Goal: Task Accomplishment & Management: Complete application form

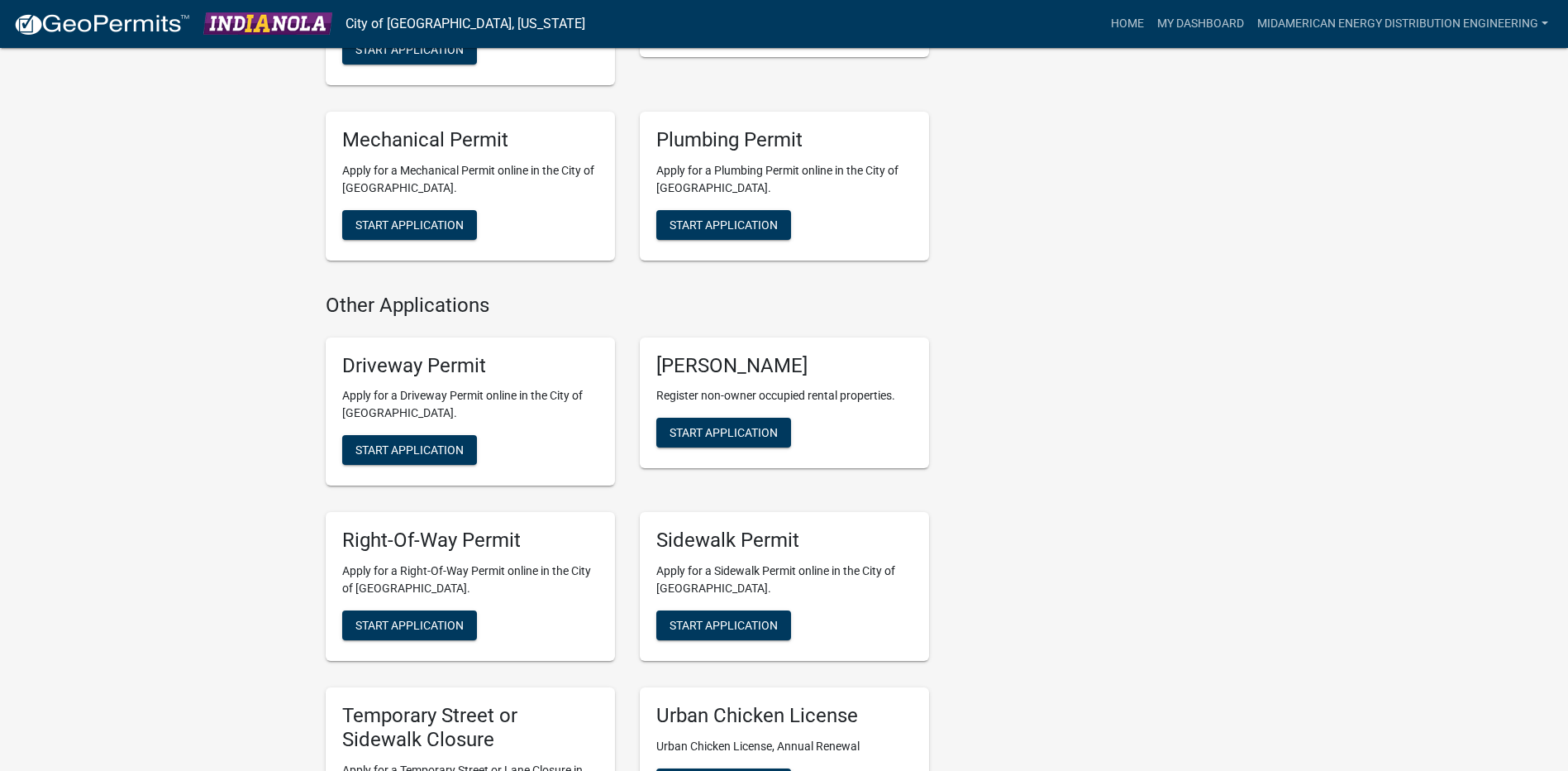
scroll to position [578, 0]
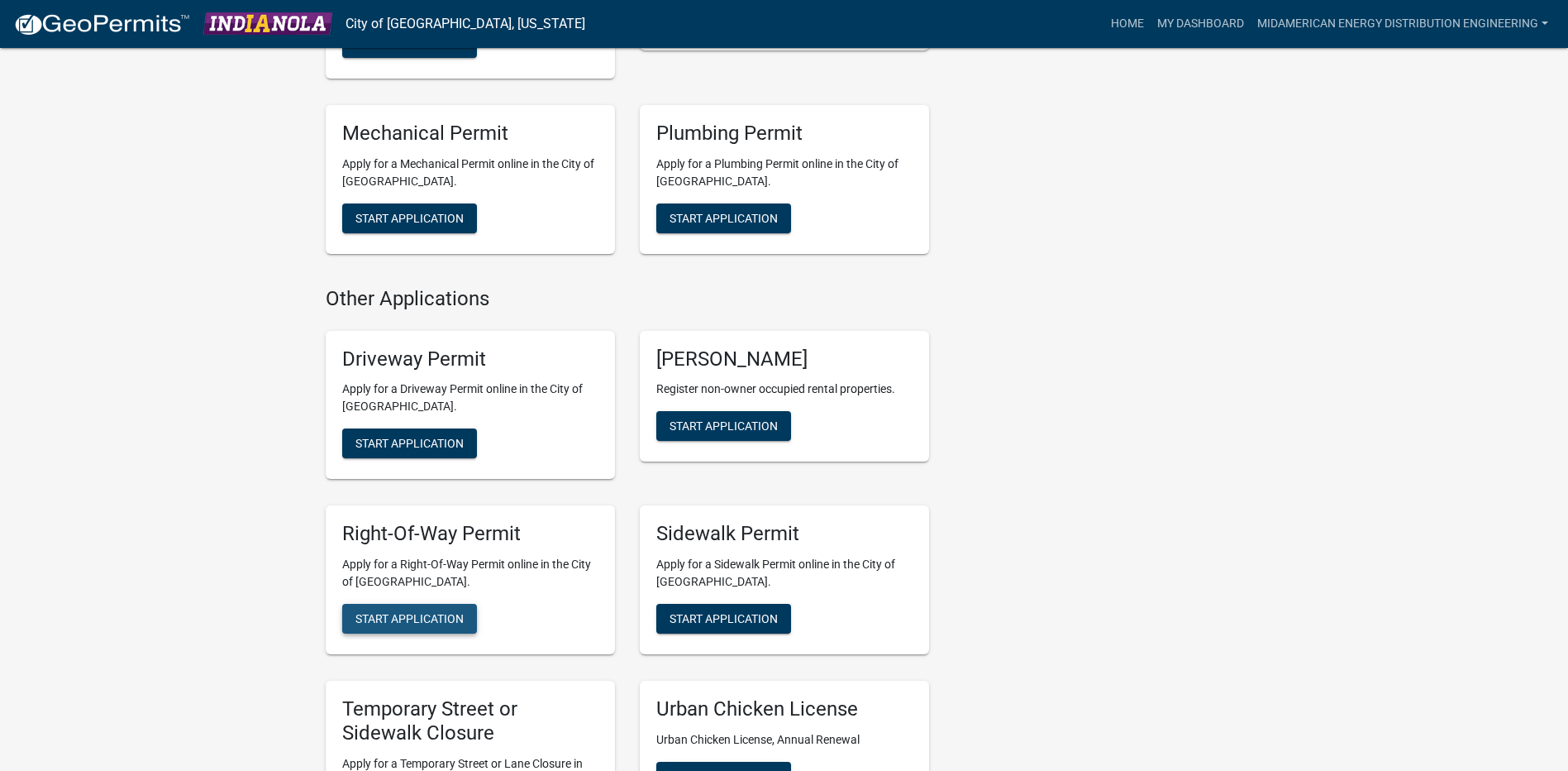
click at [434, 620] on span "Start Application" at bounding box center [410, 618] width 109 height 13
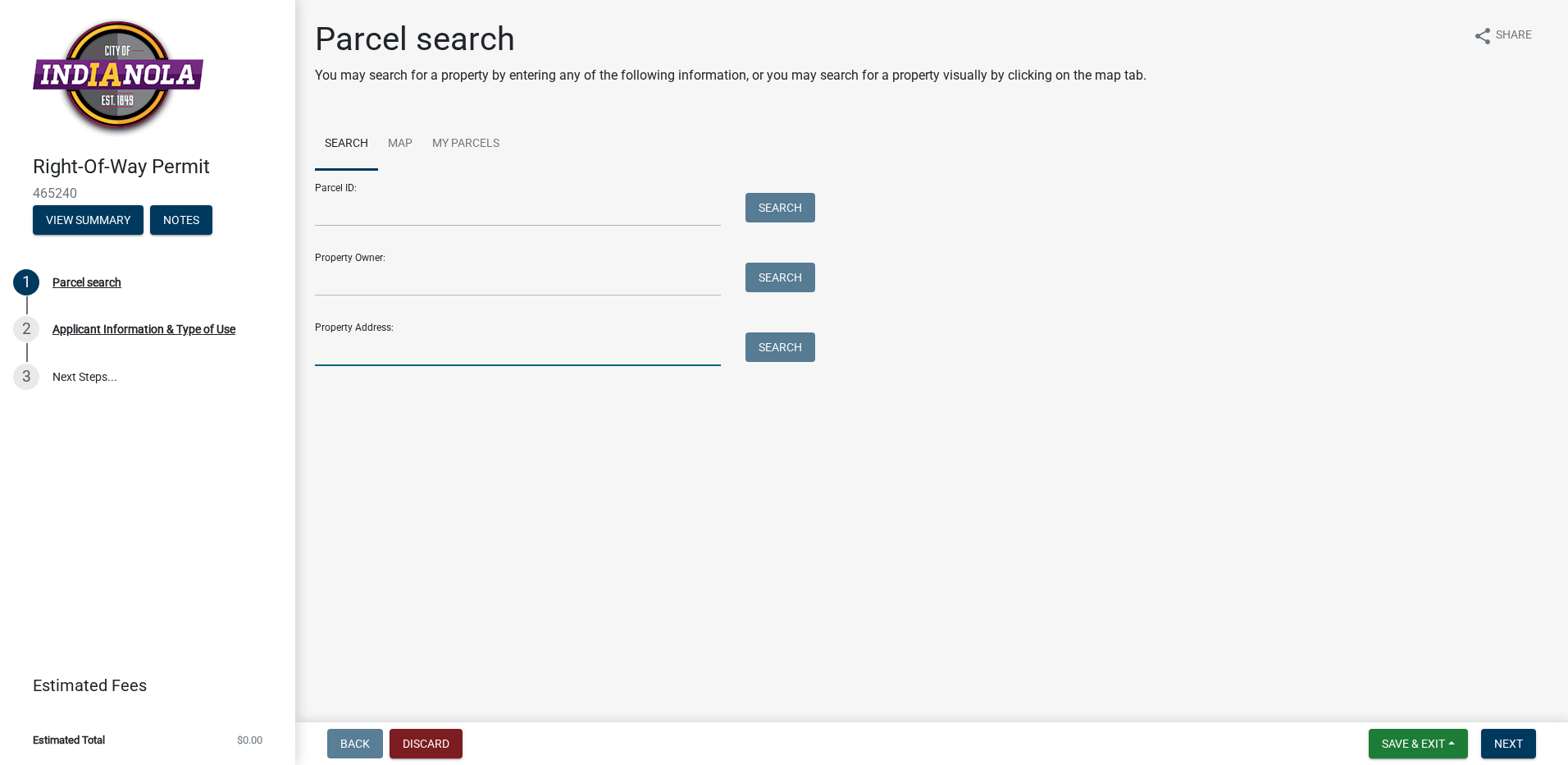
click at [454, 350] on input "Property Address:" at bounding box center [518, 349] width 406 height 34
type input "800 N jefferson"
click at [775, 340] on button "Search" at bounding box center [780, 347] width 69 height 29
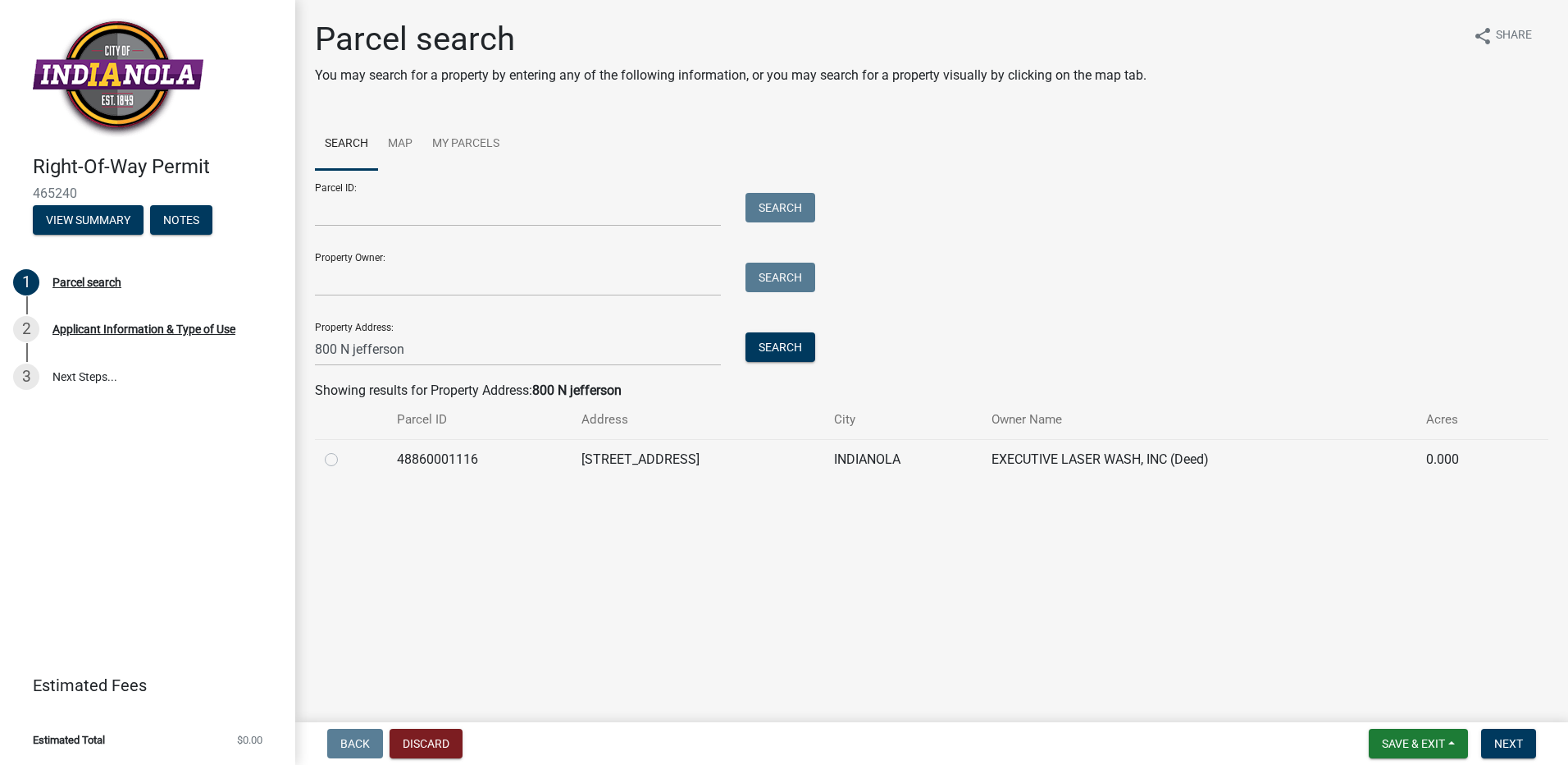
click at [344, 450] on label at bounding box center [344, 450] width 0 height 0
click at [344, 457] on input "radio" at bounding box center [350, 455] width 11 height 11
radio input "true"
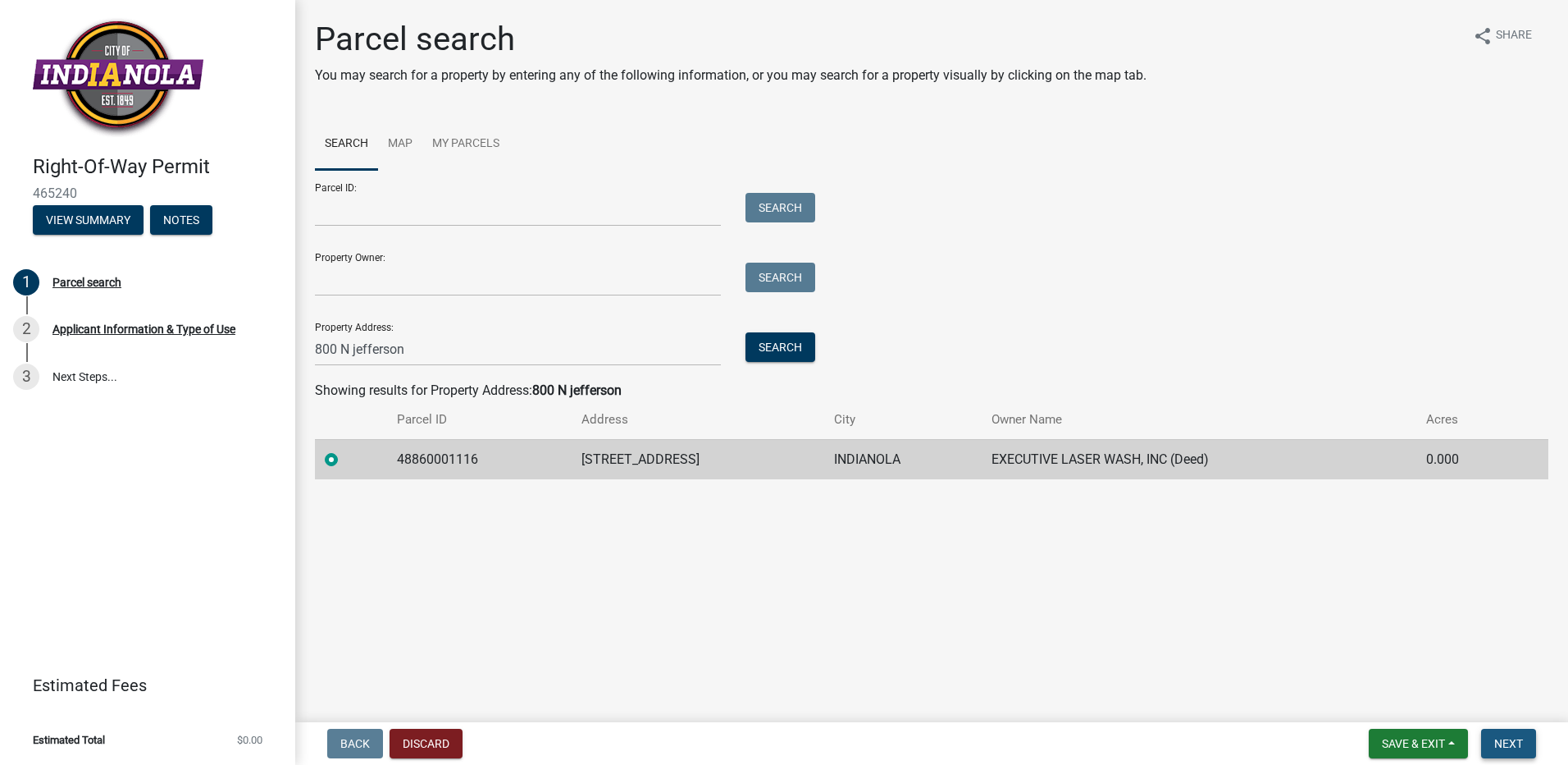
click at [1499, 749] on span "Next" at bounding box center [1508, 743] width 28 height 13
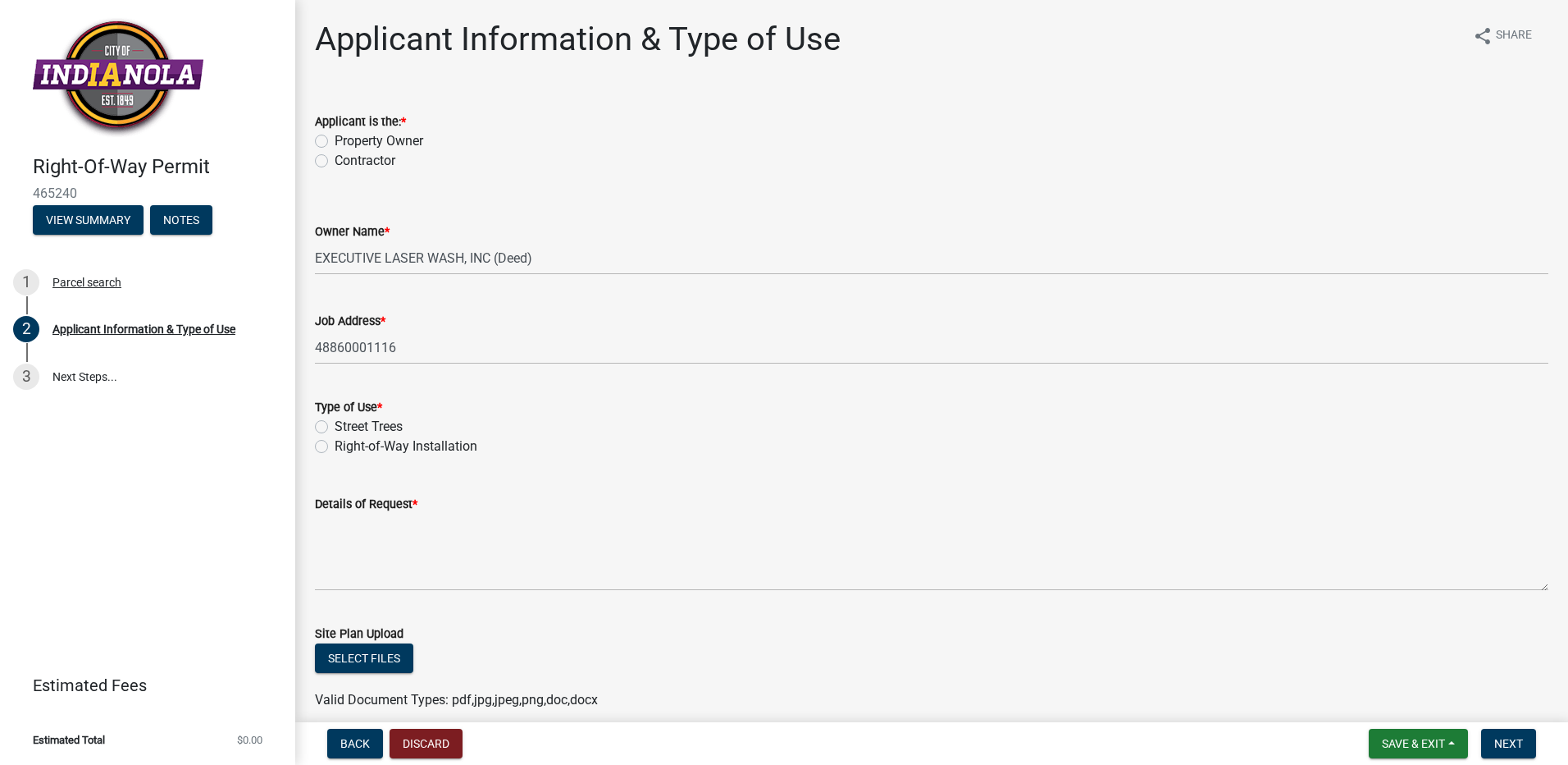
click at [350, 452] on label "Right-of-Way Installation" at bounding box center [406, 447] width 143 height 20
click at [345, 447] on input "Right-of-Way Installation" at bounding box center [340, 442] width 11 height 11
radio input "true"
click at [334, 158] on label "Contractor" at bounding box center [365, 161] width 60 height 20
click at [334, 158] on input "Contractor" at bounding box center [340, 156] width 11 height 11
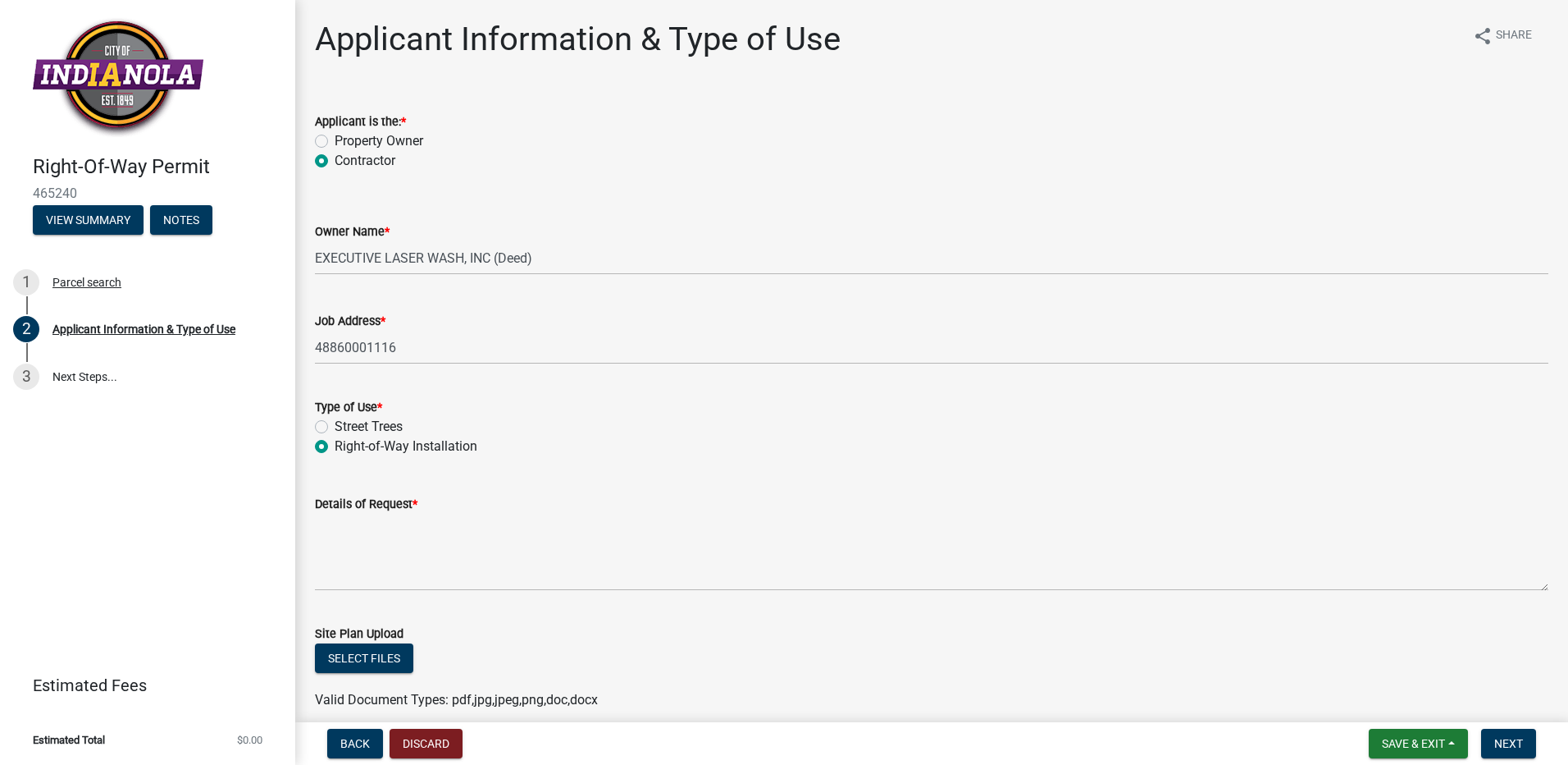
radio input "true"
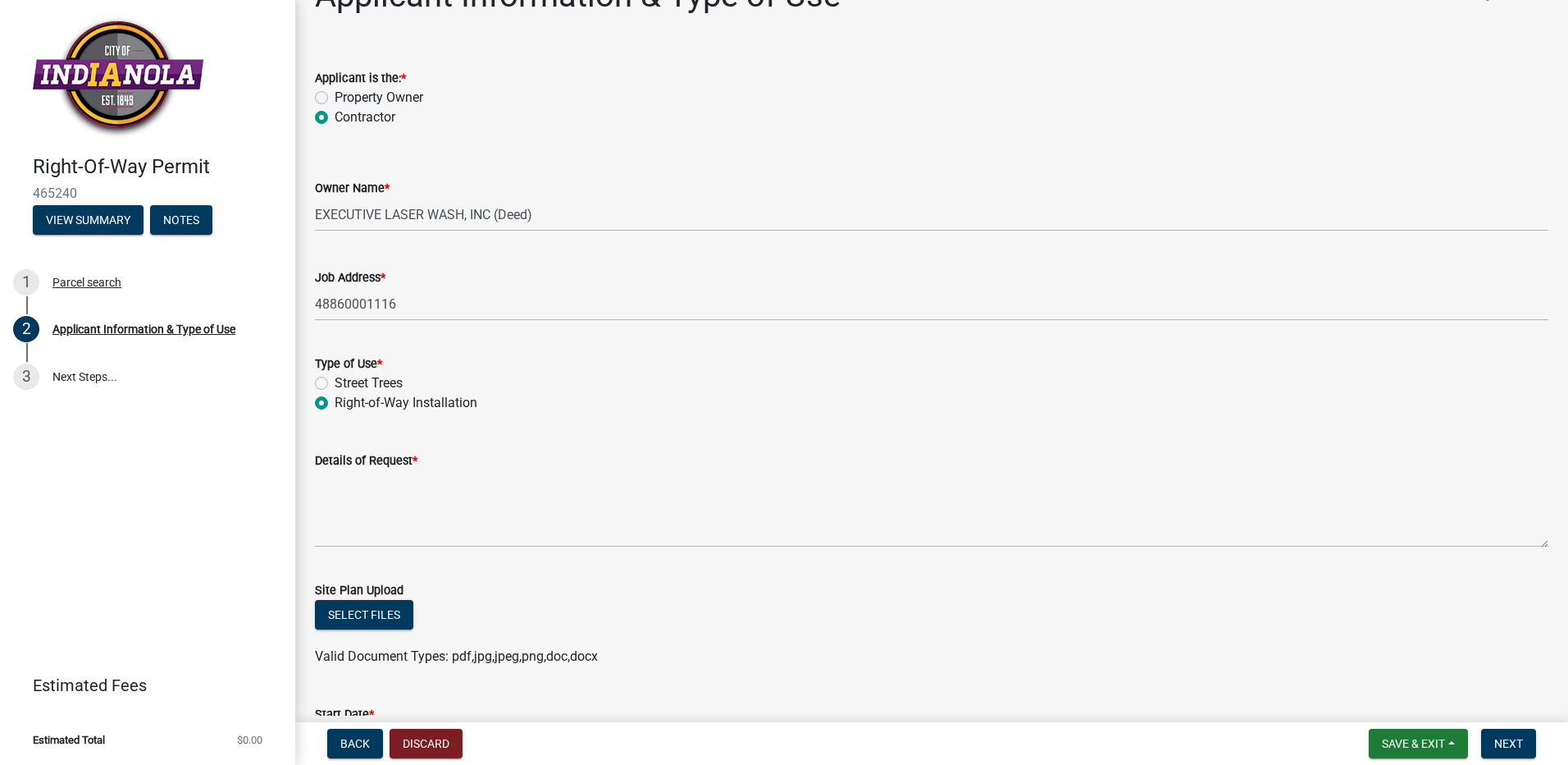
scroll to position [82, 0]
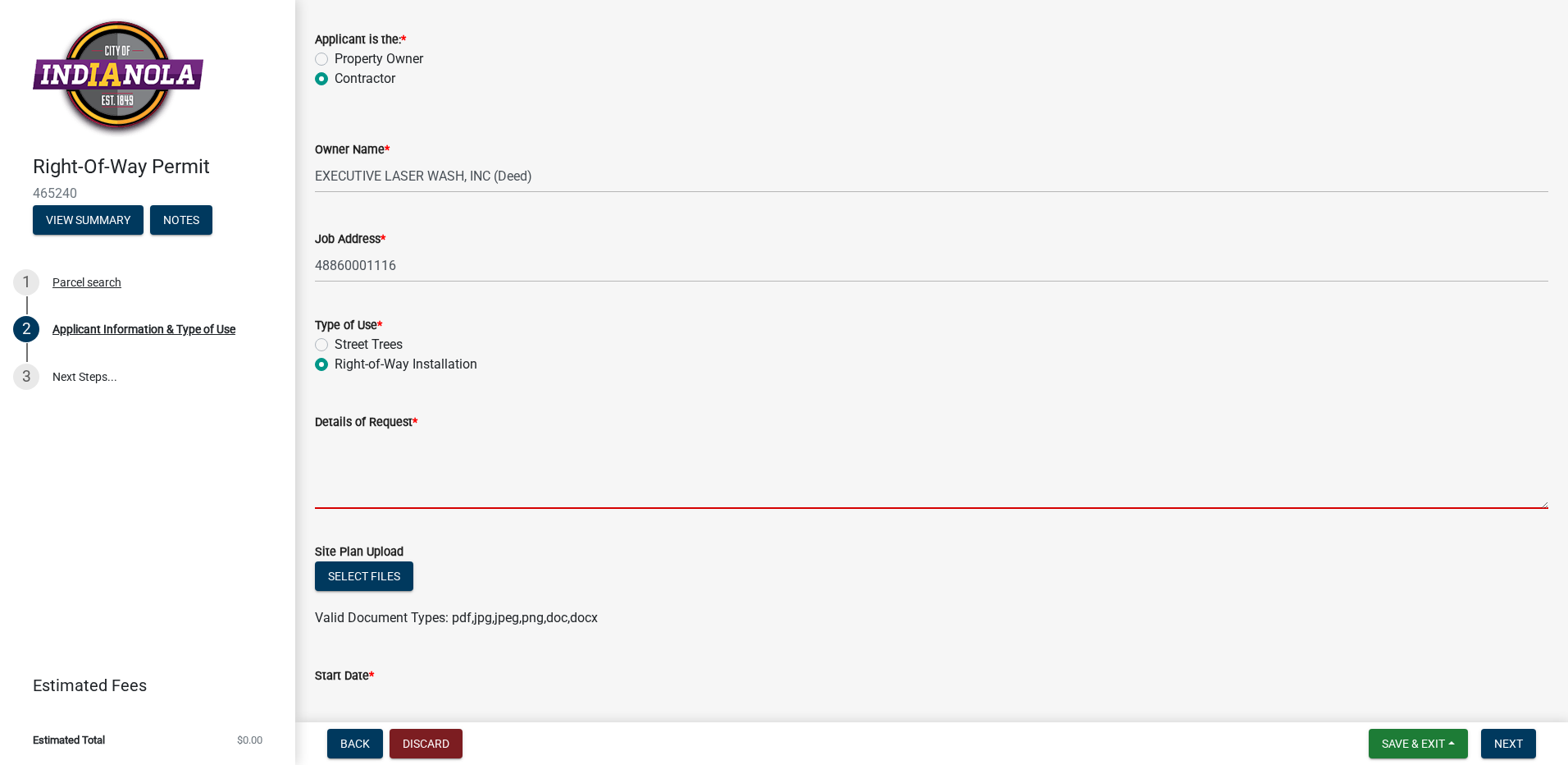
click at [524, 501] on textarea "Details of Request *" at bounding box center [932, 470] width 1234 height 77
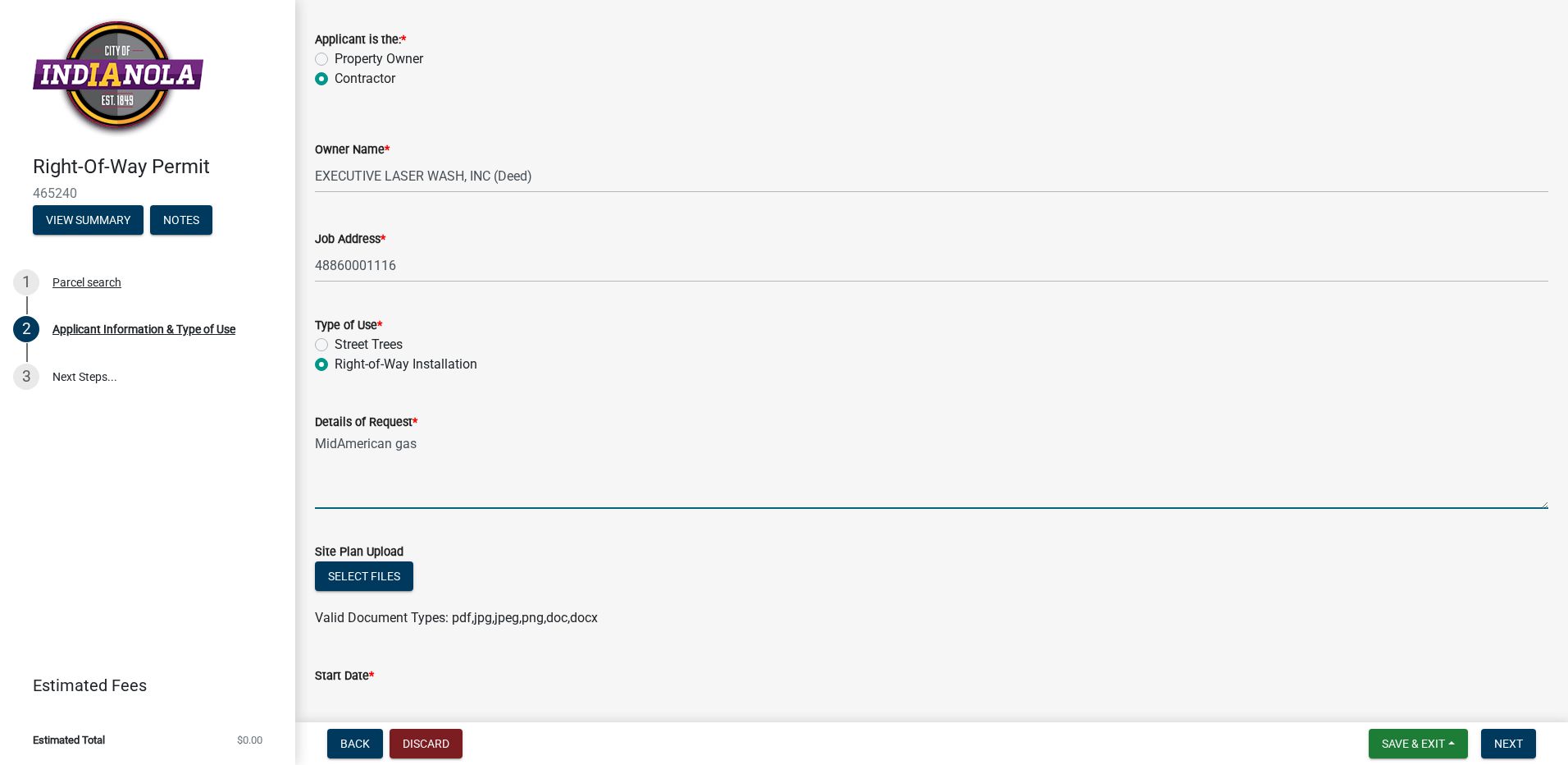
drag, startPoint x: 420, startPoint y: 444, endPoint x: 447, endPoint y: 445, distance: 27.0
click at [420, 444] on textarea "MidAmerican gas" at bounding box center [932, 470] width 1234 height 77
type textarea "MidAmerican gas needs to excavate and access the gas service at the tap locatio…"
click at [370, 579] on button "Select files" at bounding box center [365, 576] width 99 height 29
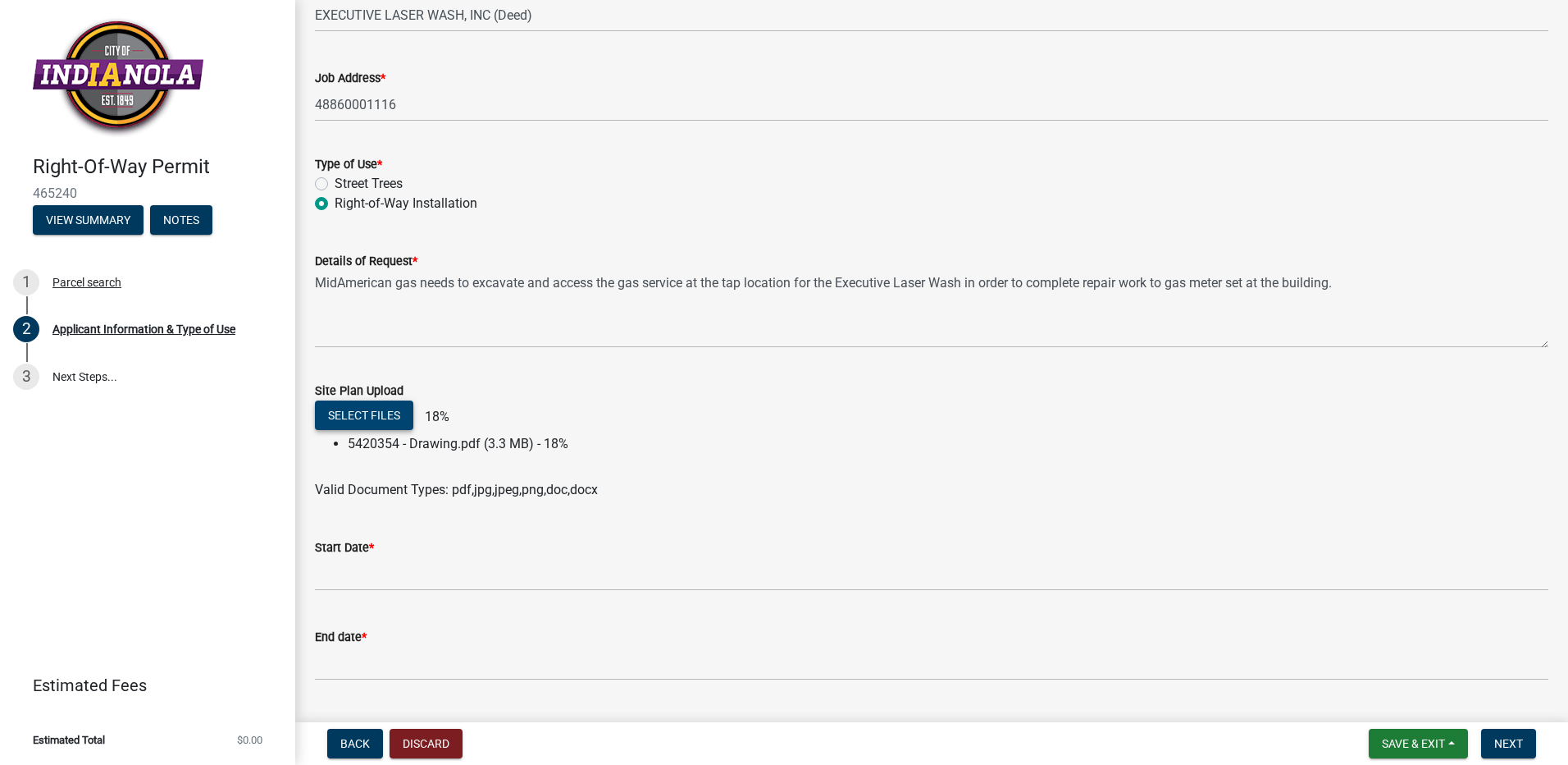
scroll to position [246, 0]
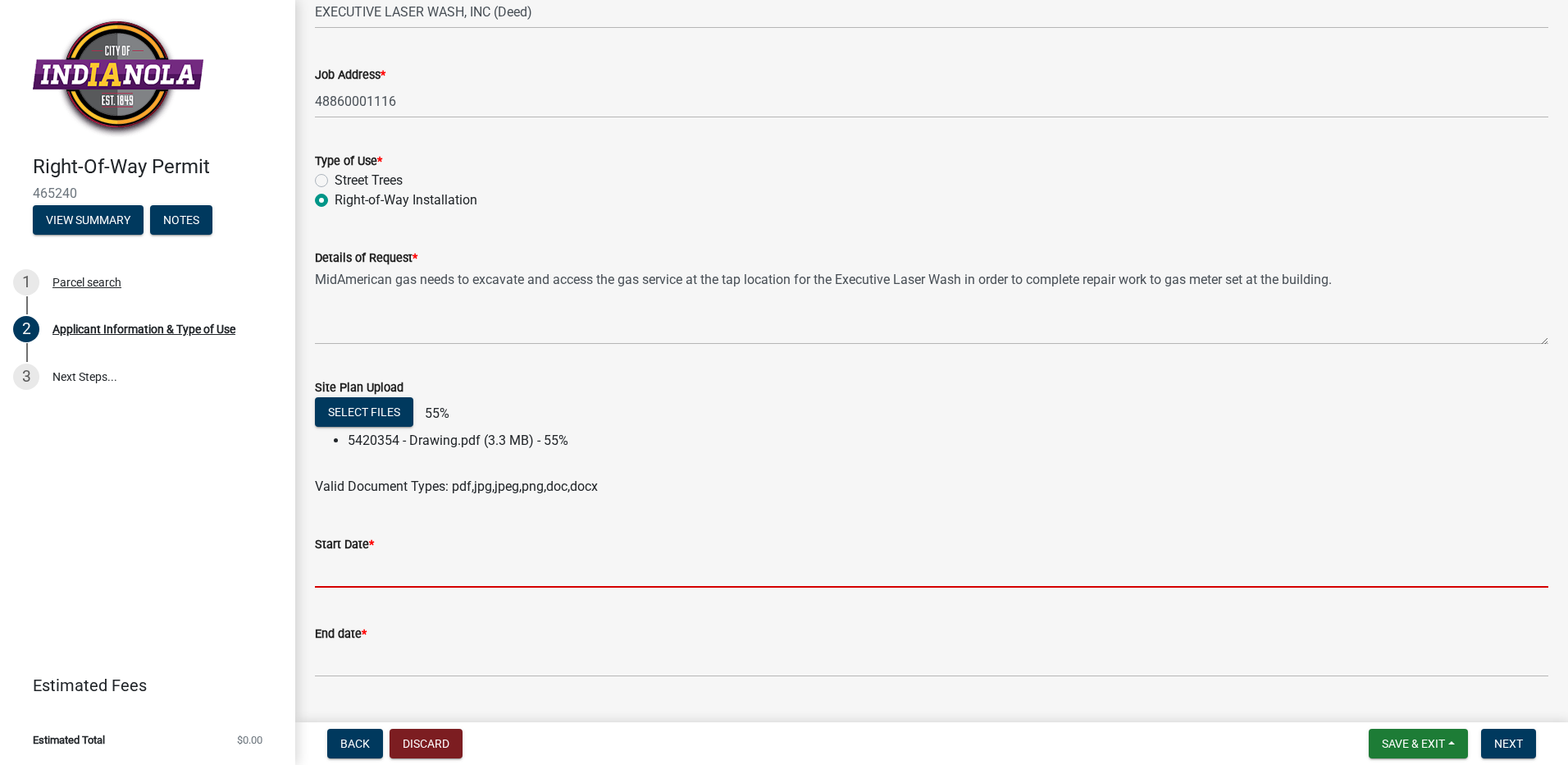
click at [483, 563] on input "Start Date *" at bounding box center [932, 570] width 1234 height 34
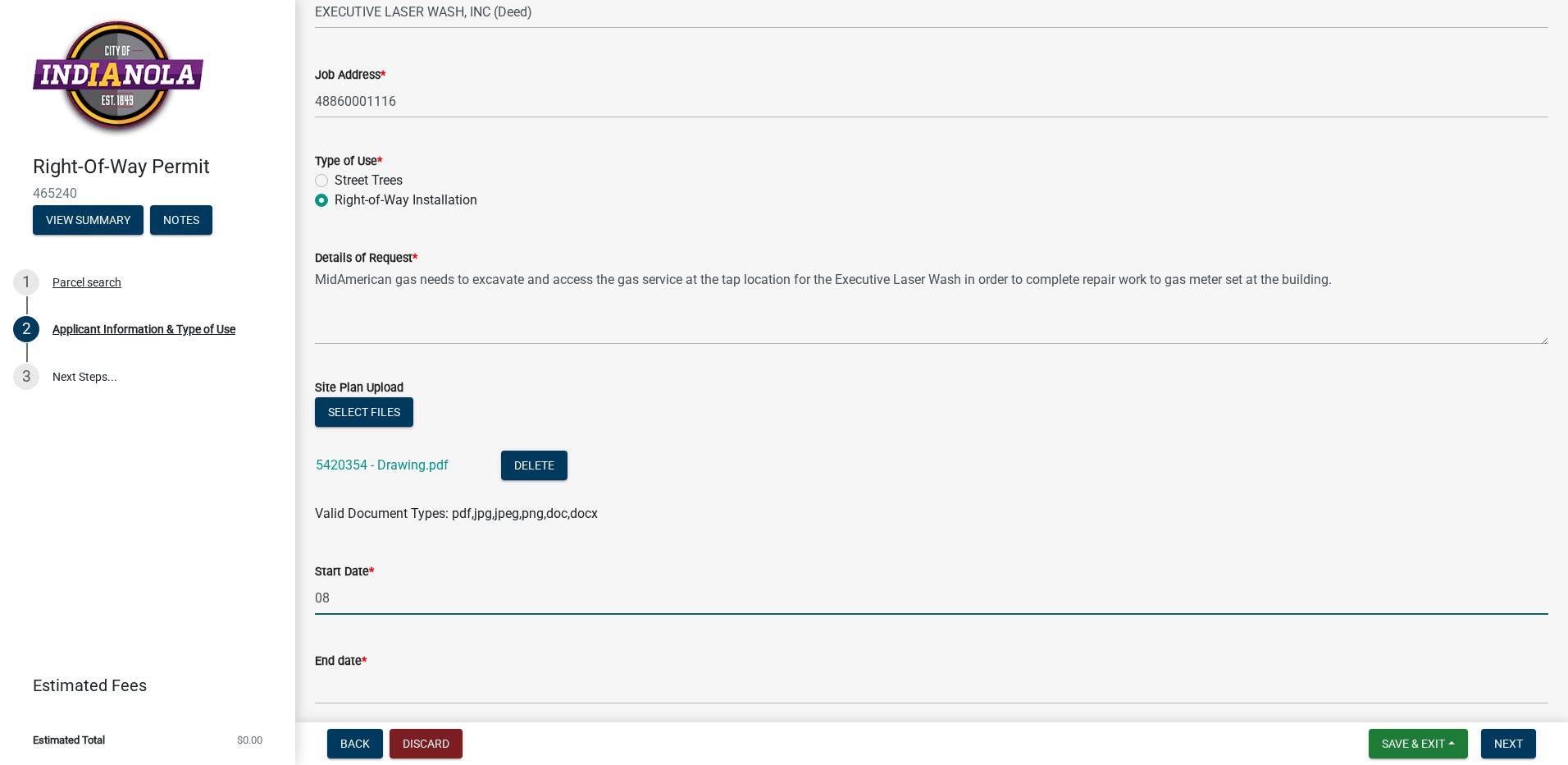
type input "0"
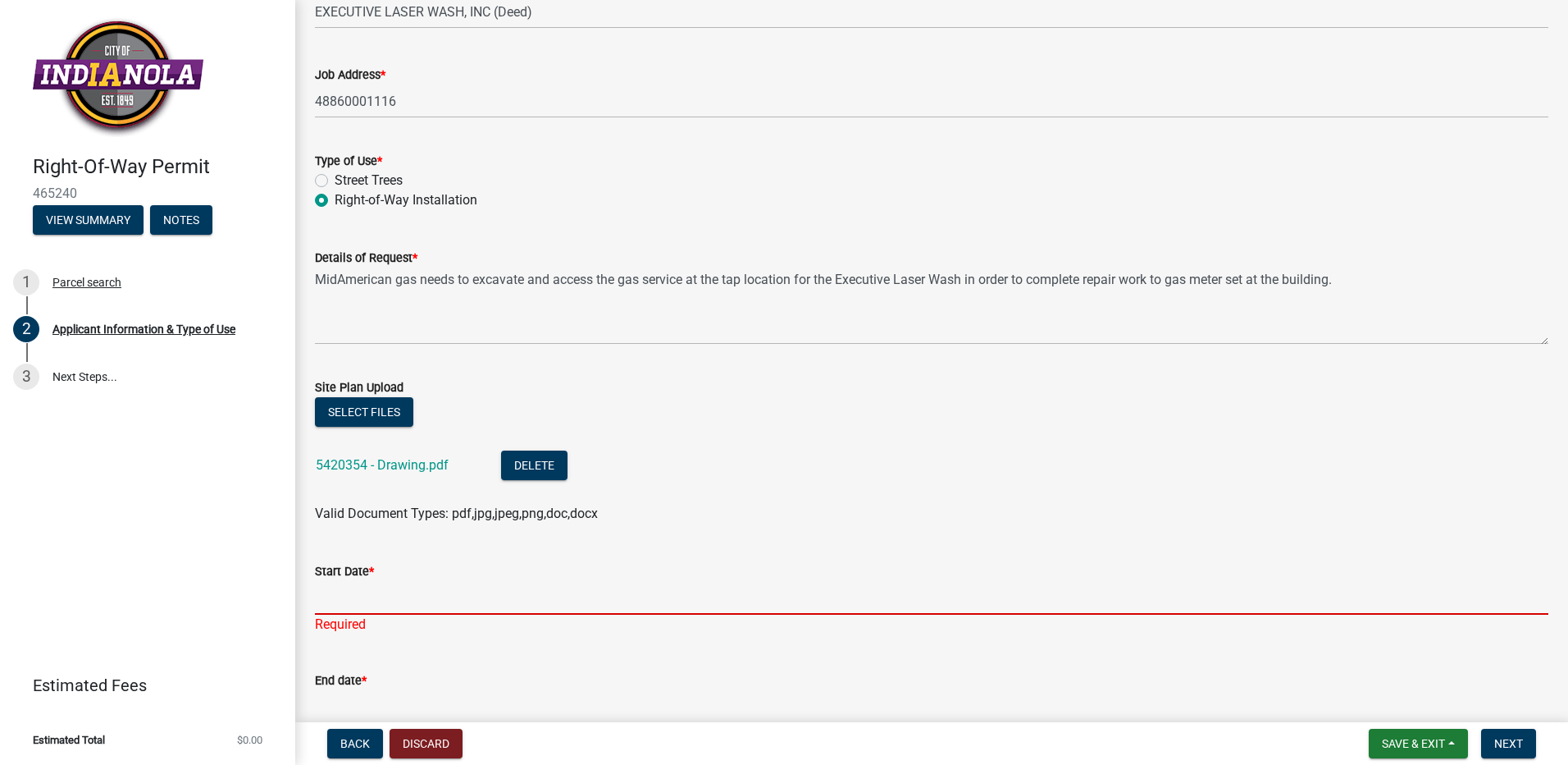
drag, startPoint x: 404, startPoint y: 608, endPoint x: 430, endPoint y: 601, distance: 26.9
click at [404, 608] on input "Start Date *" at bounding box center [932, 597] width 1234 height 34
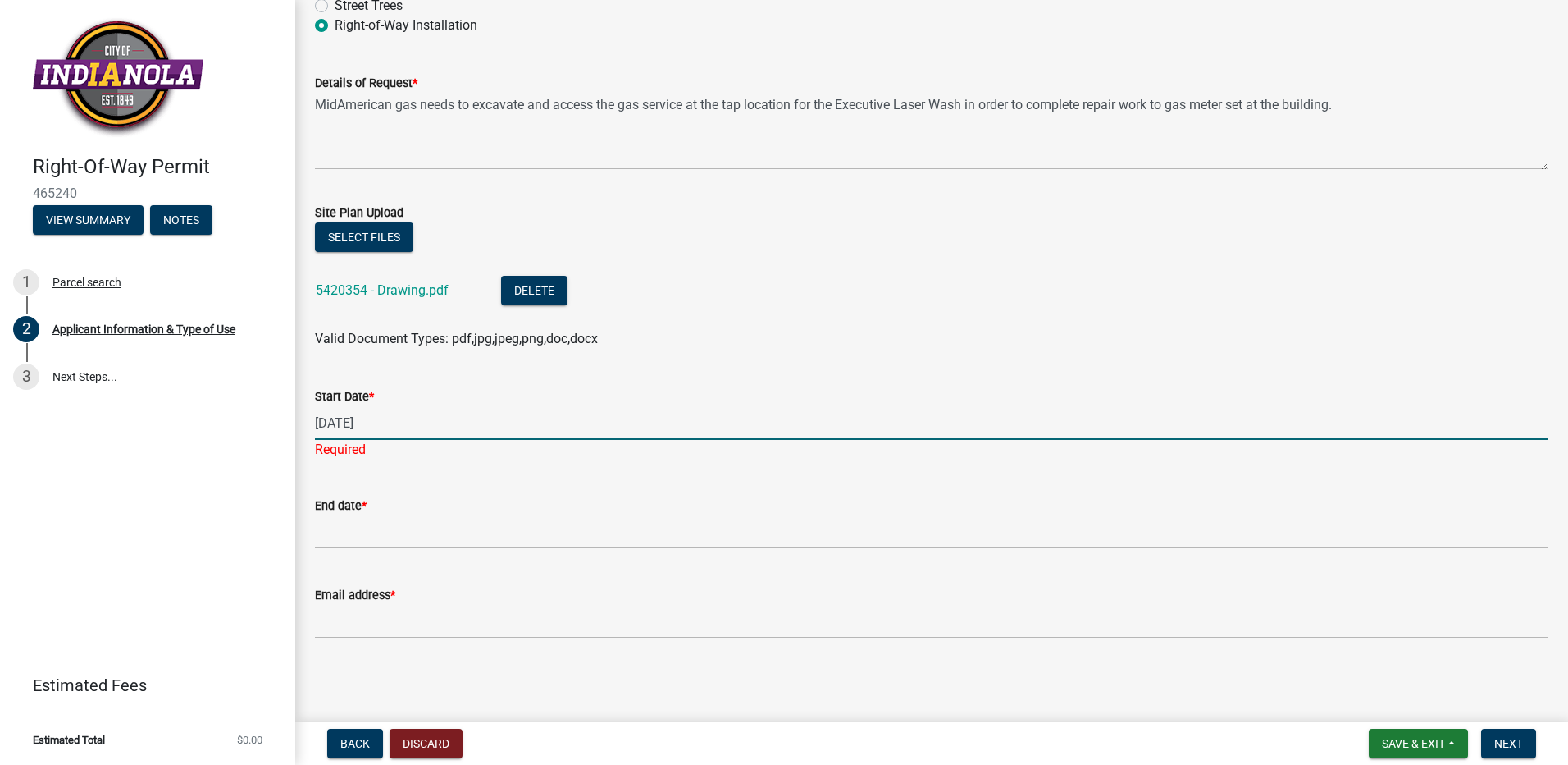
type input "[DATE]"
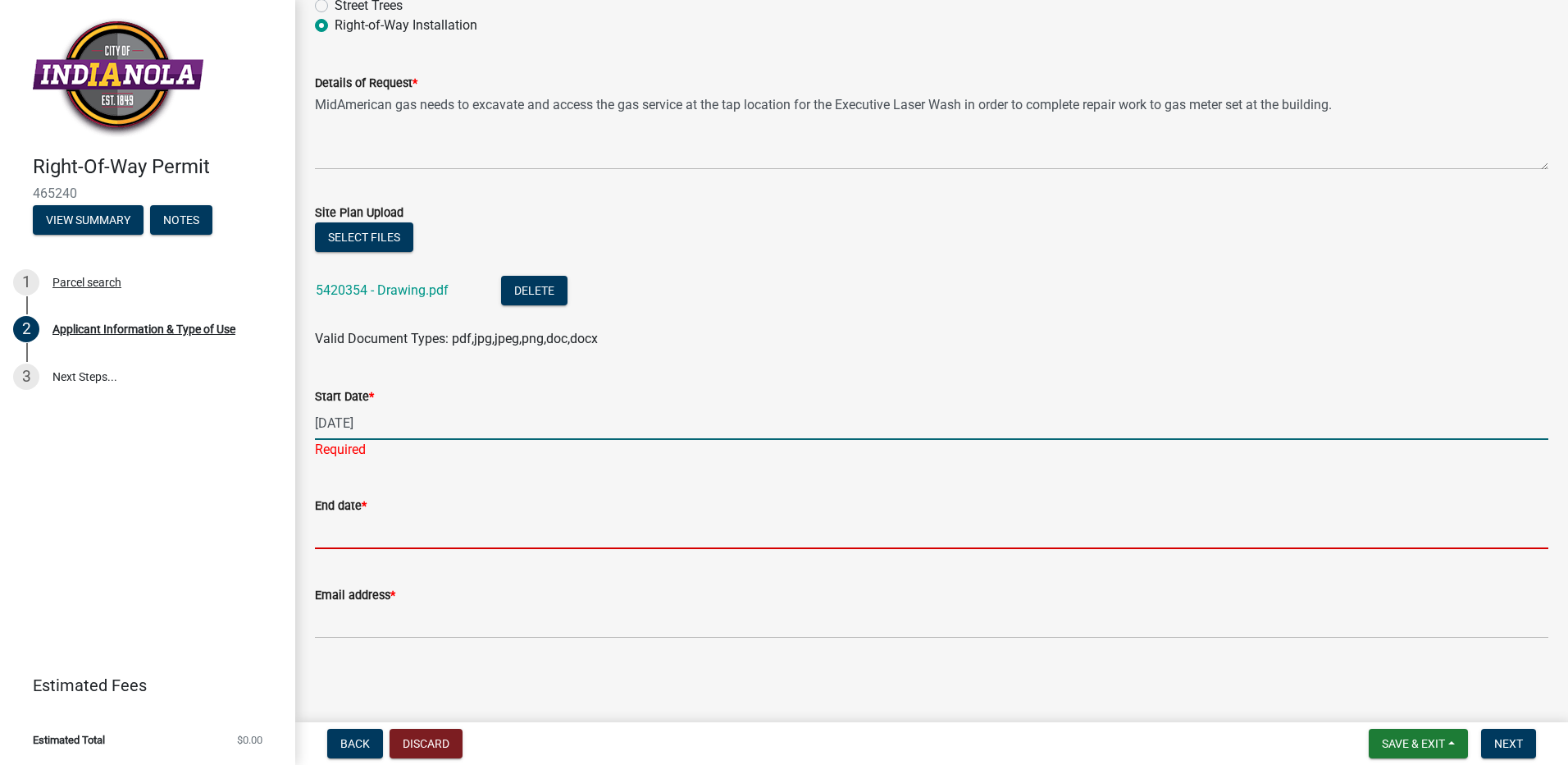
scroll to position [401, 0]
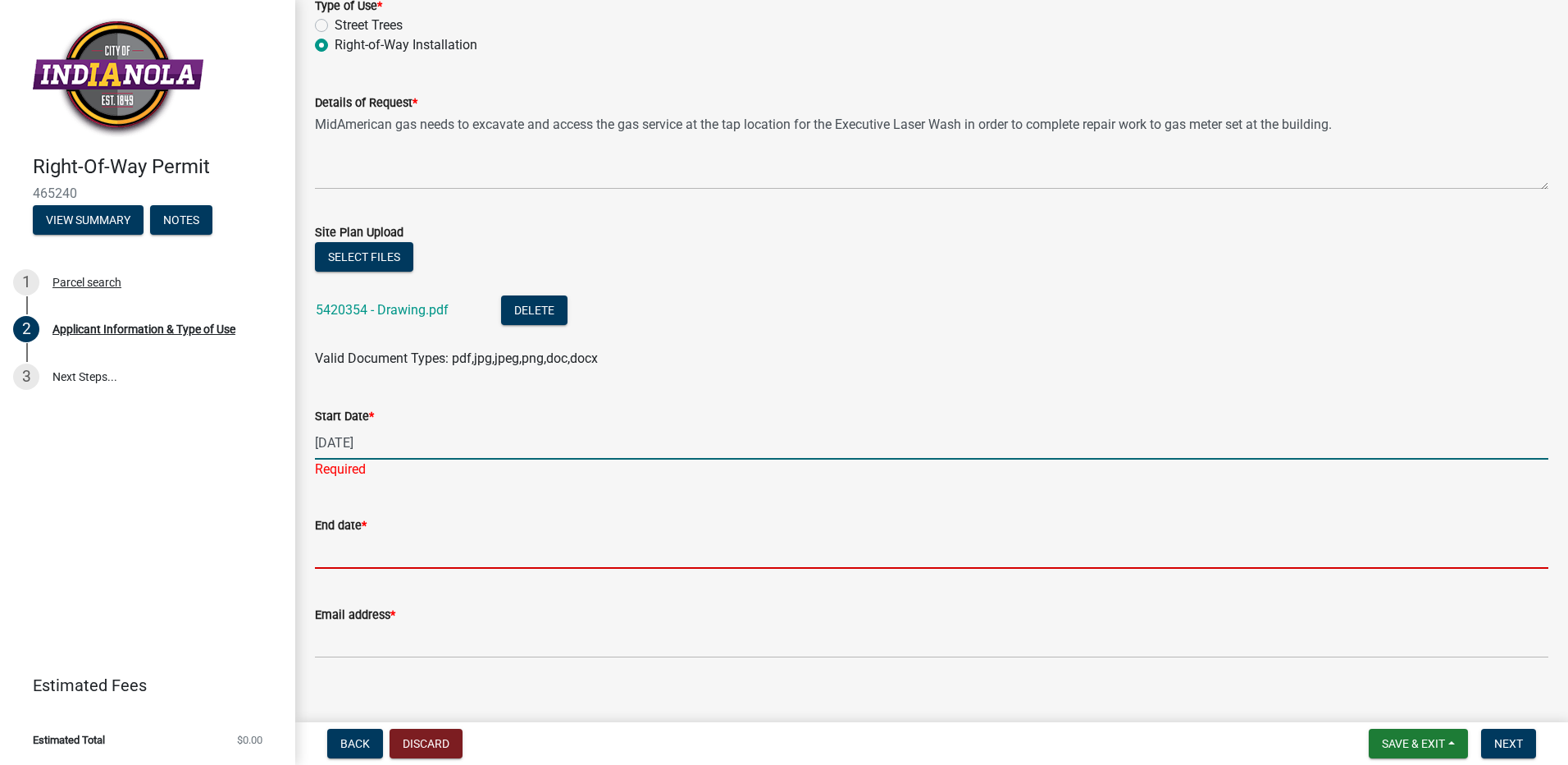
click at [509, 536] on input "End date *" at bounding box center [932, 551] width 1234 height 34
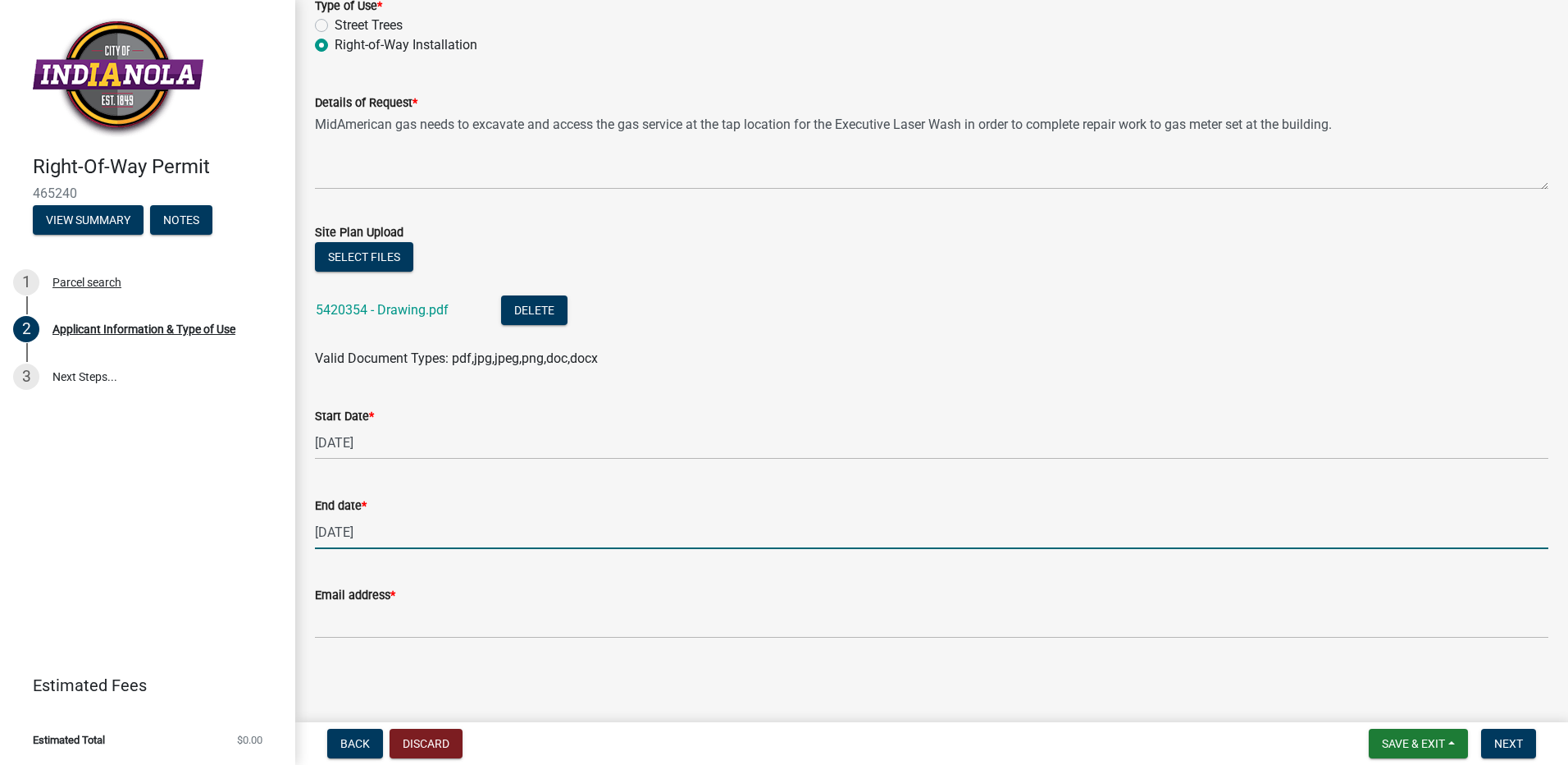
type input "[DATE]"
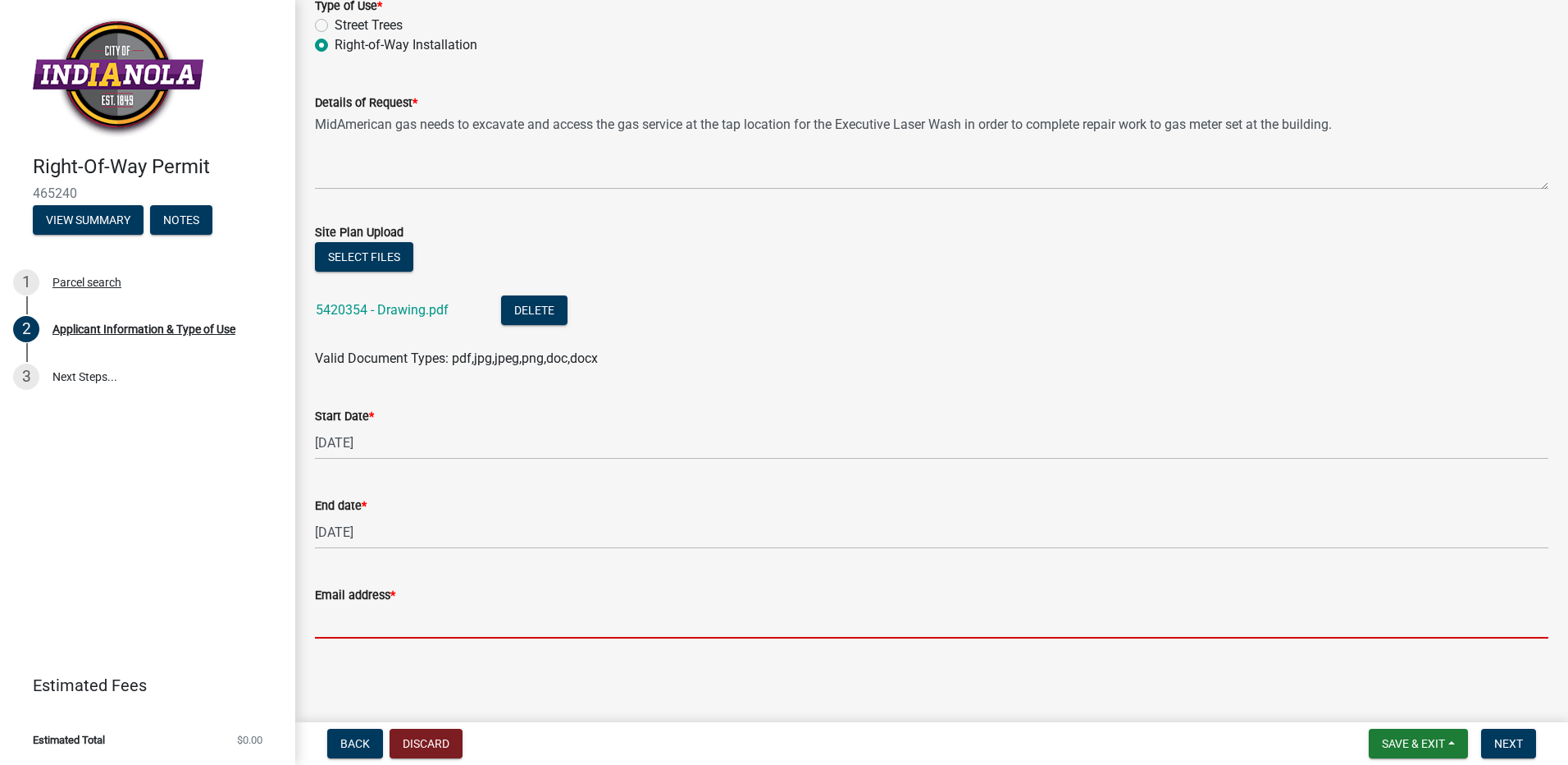
click at [950, 630] on input "Email address *" at bounding box center [932, 622] width 1234 height 34
type input "[PERSON_NAME][EMAIL_ADDRESS][PERSON_NAME][DOMAIN_NAME]"
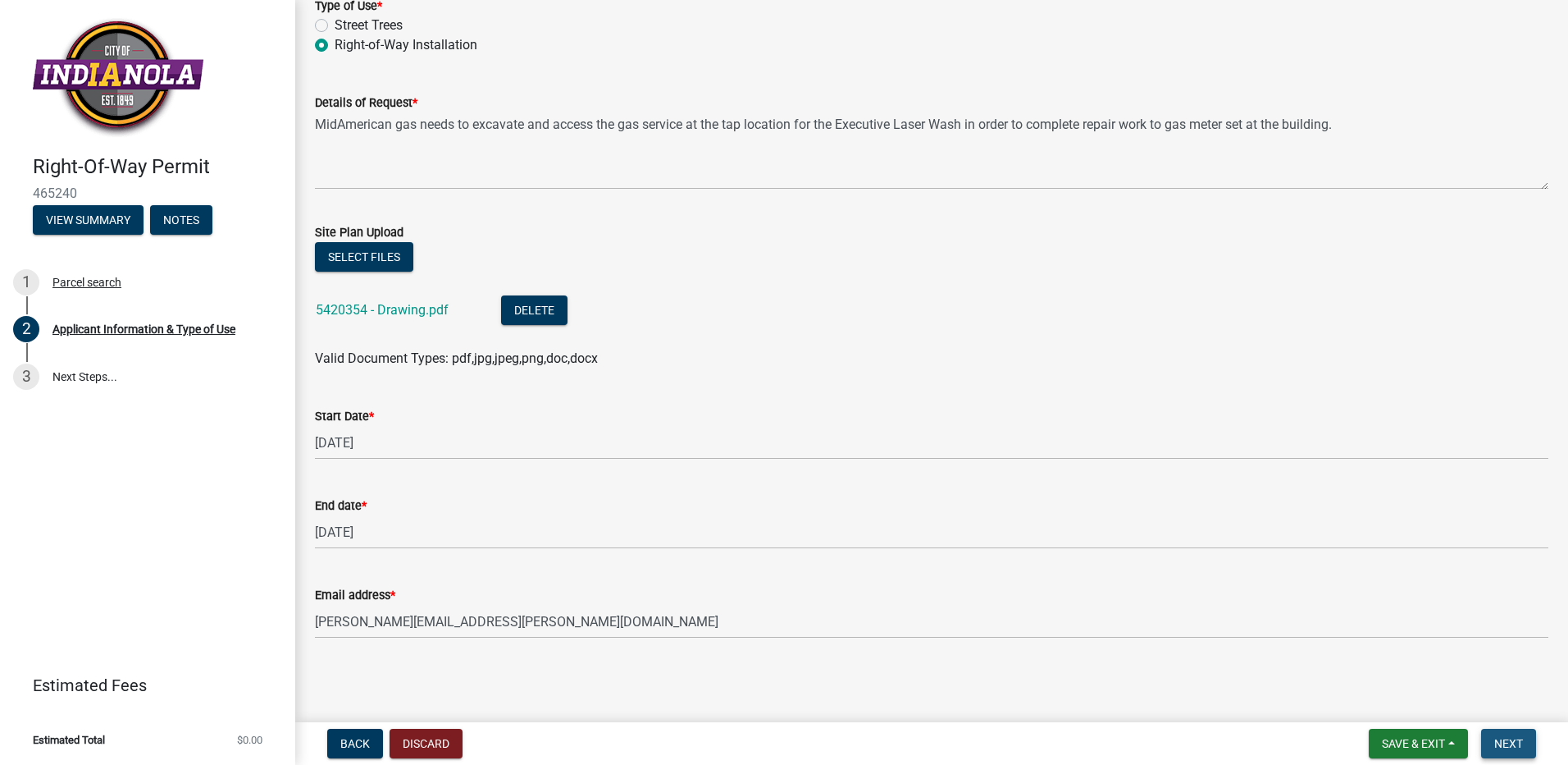
click at [1529, 749] on button "Next" at bounding box center [1509, 743] width 55 height 29
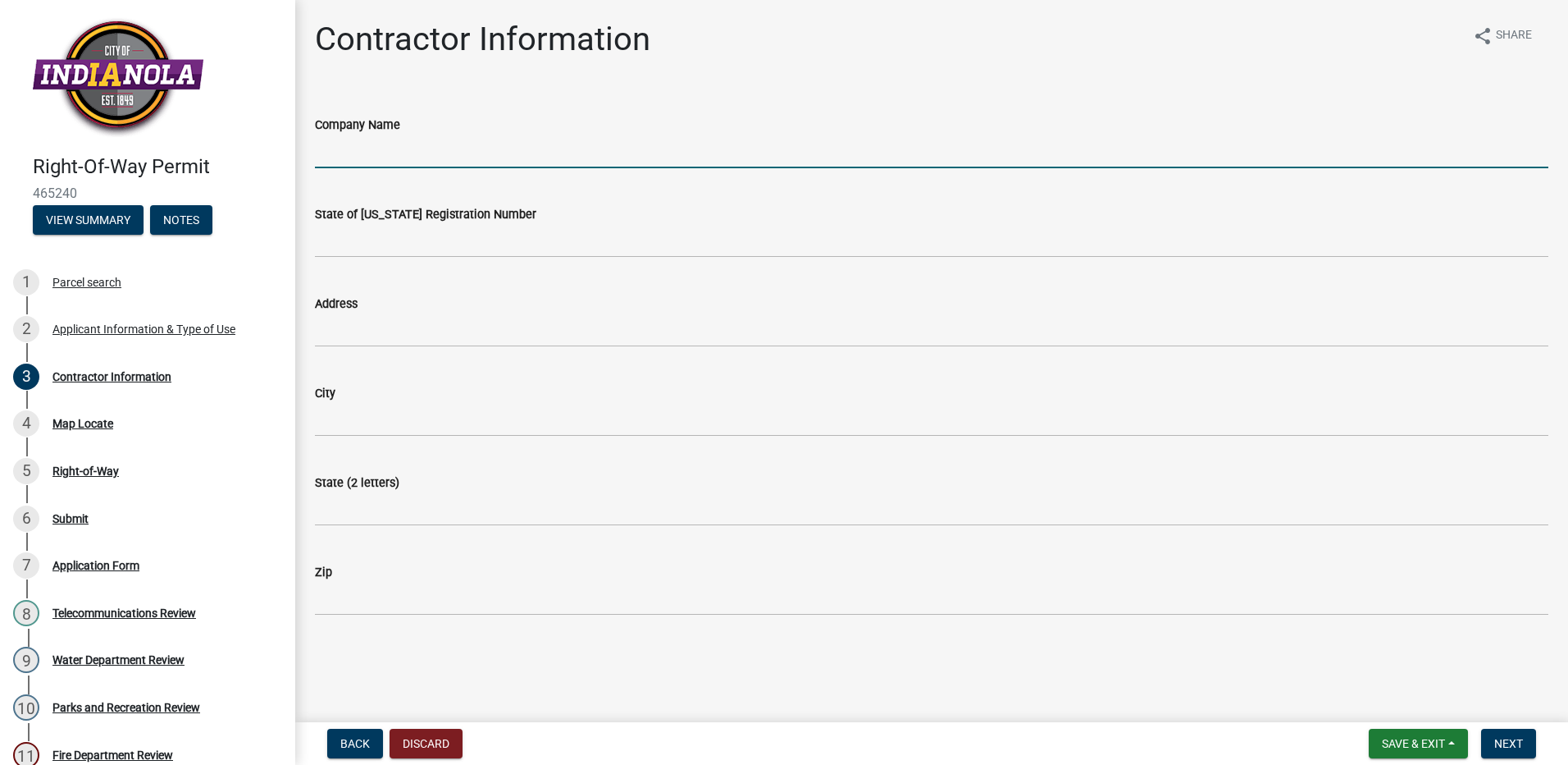
click at [343, 159] on input "Company Name" at bounding box center [932, 151] width 1234 height 34
type input "MidAmerican Energy Company"
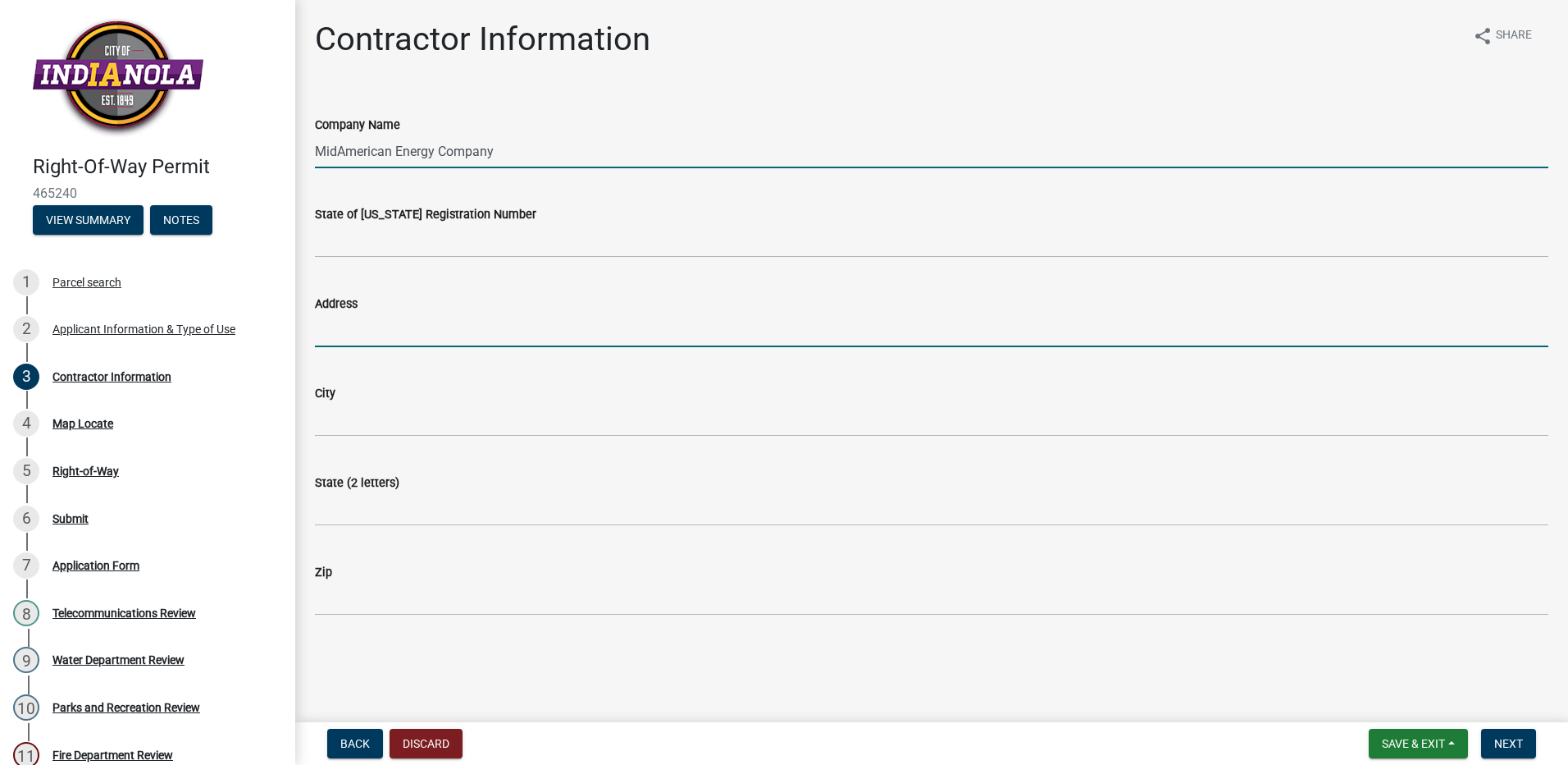
type input "[STREET_ADDRESS][PERSON_NAME]"
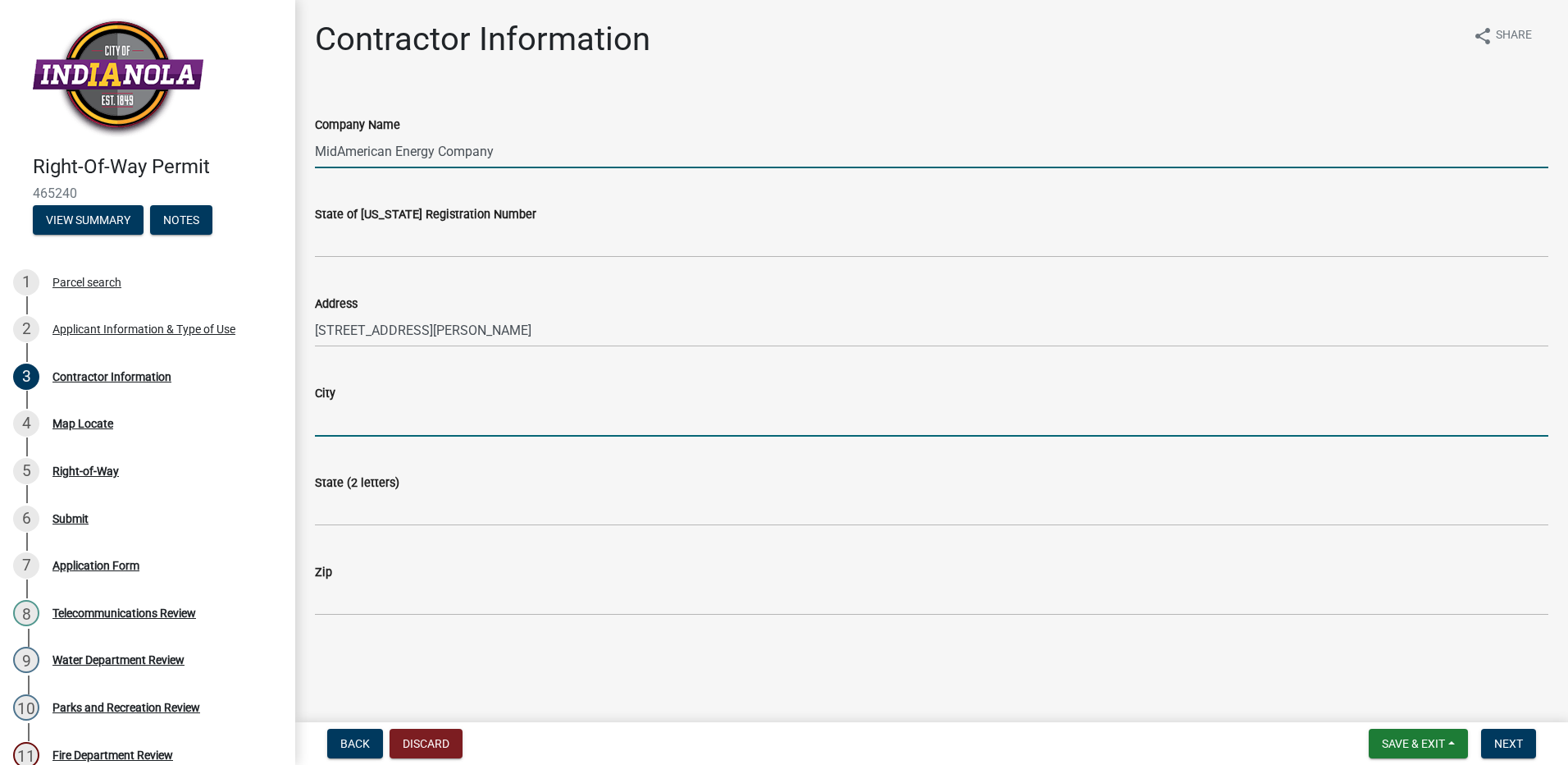
type input "Urbandale"
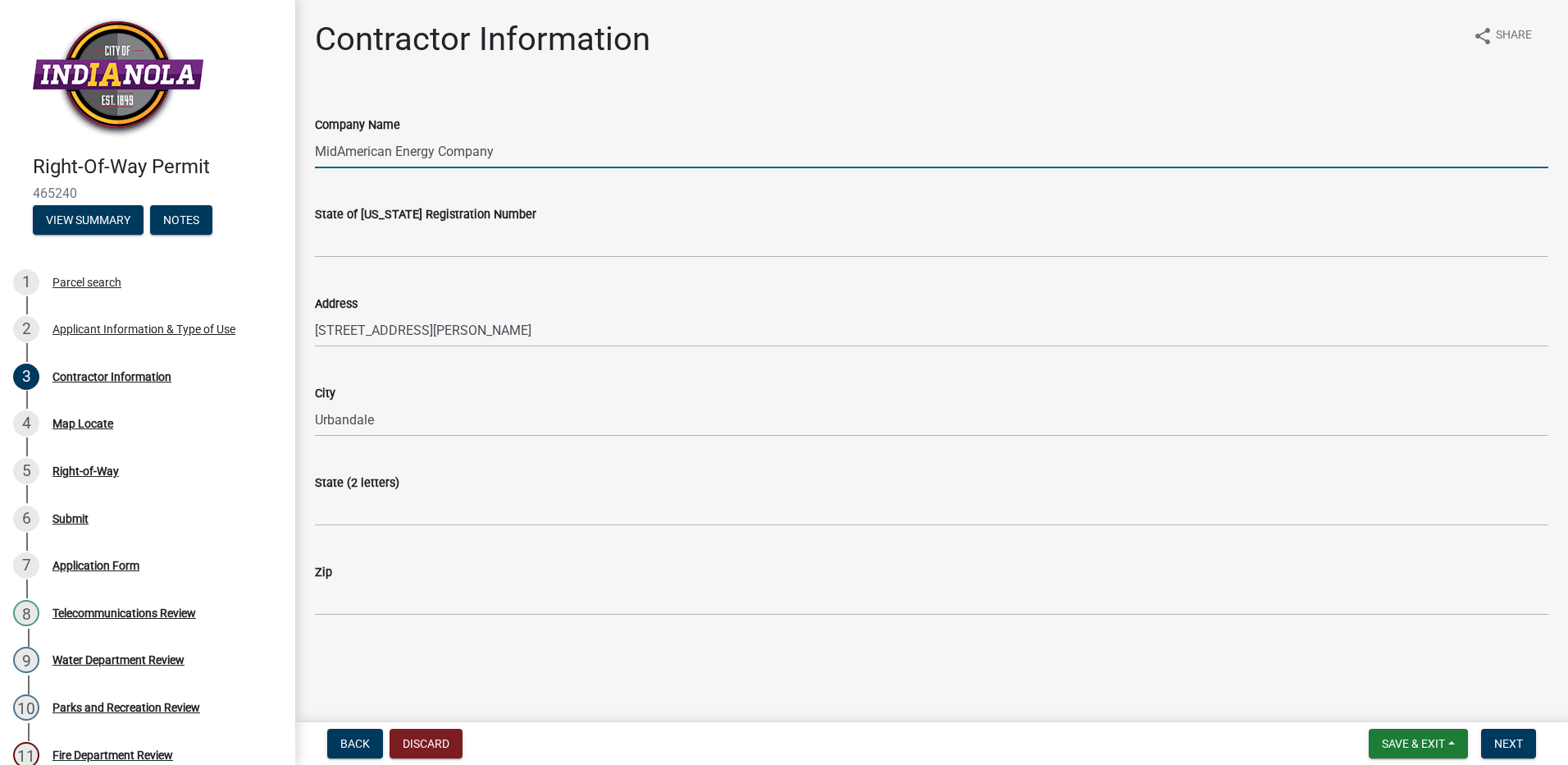
type input "IA"
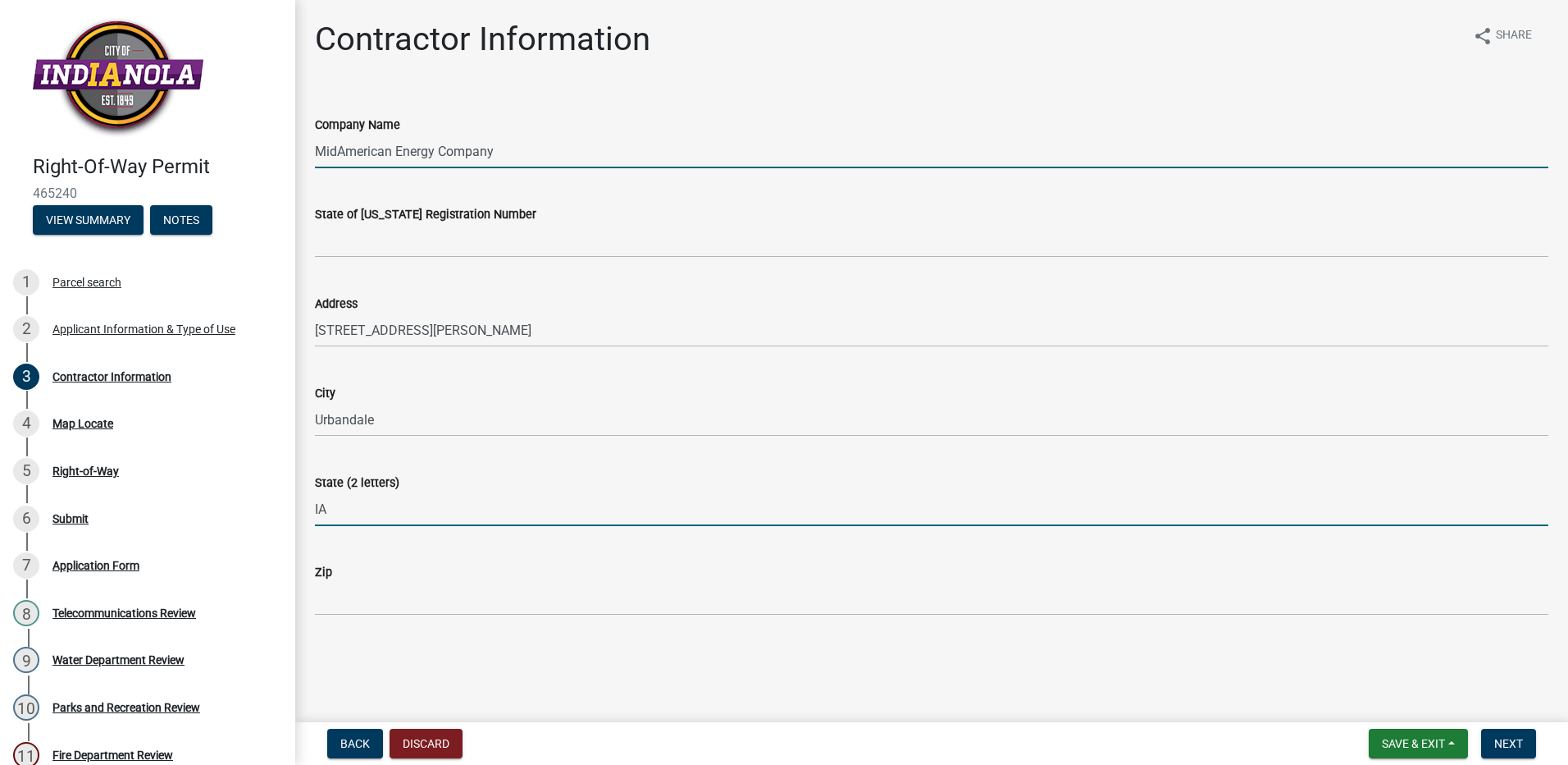
type input "50322"
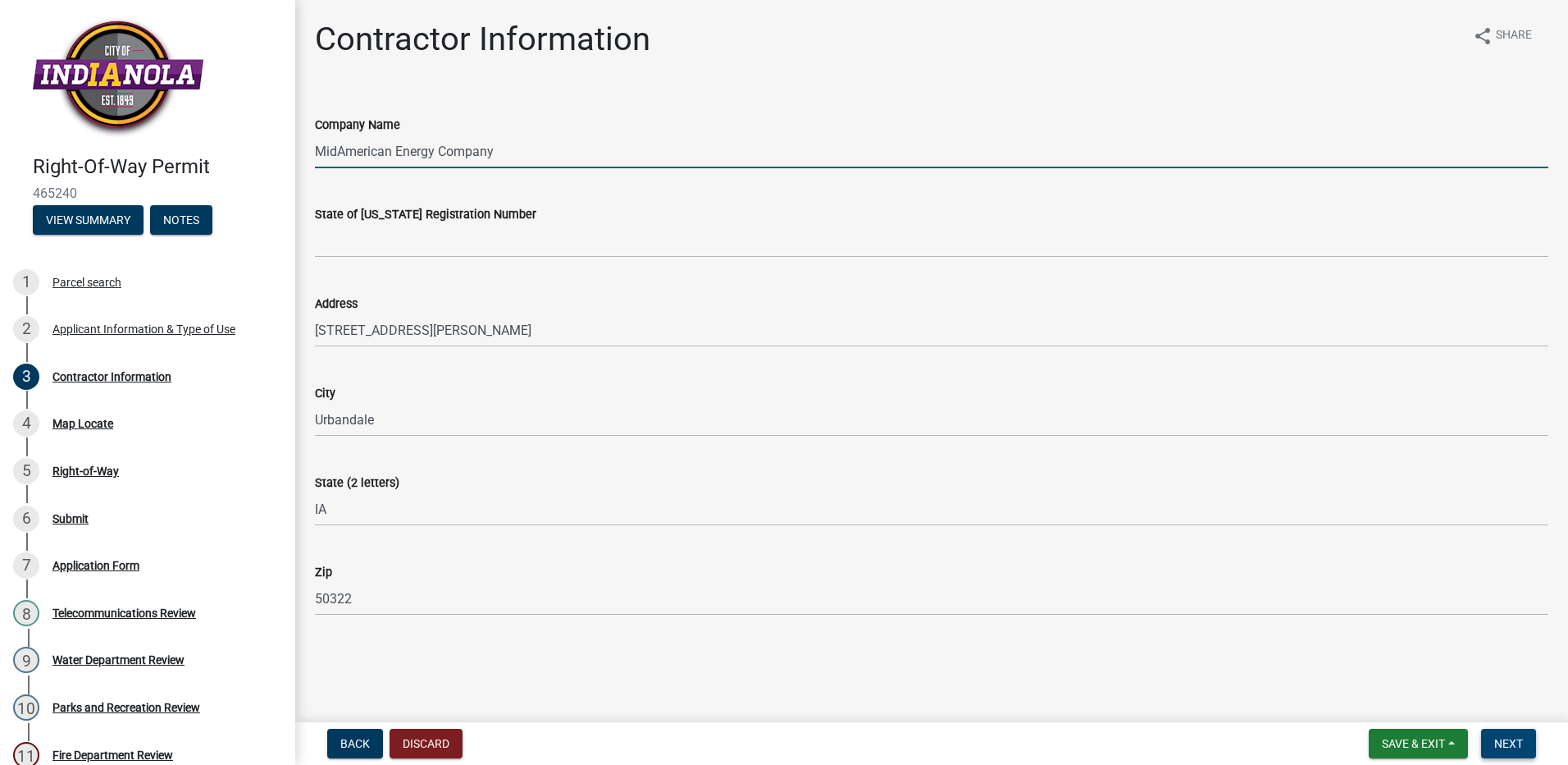
click at [1501, 754] on button "Next" at bounding box center [1509, 743] width 55 height 29
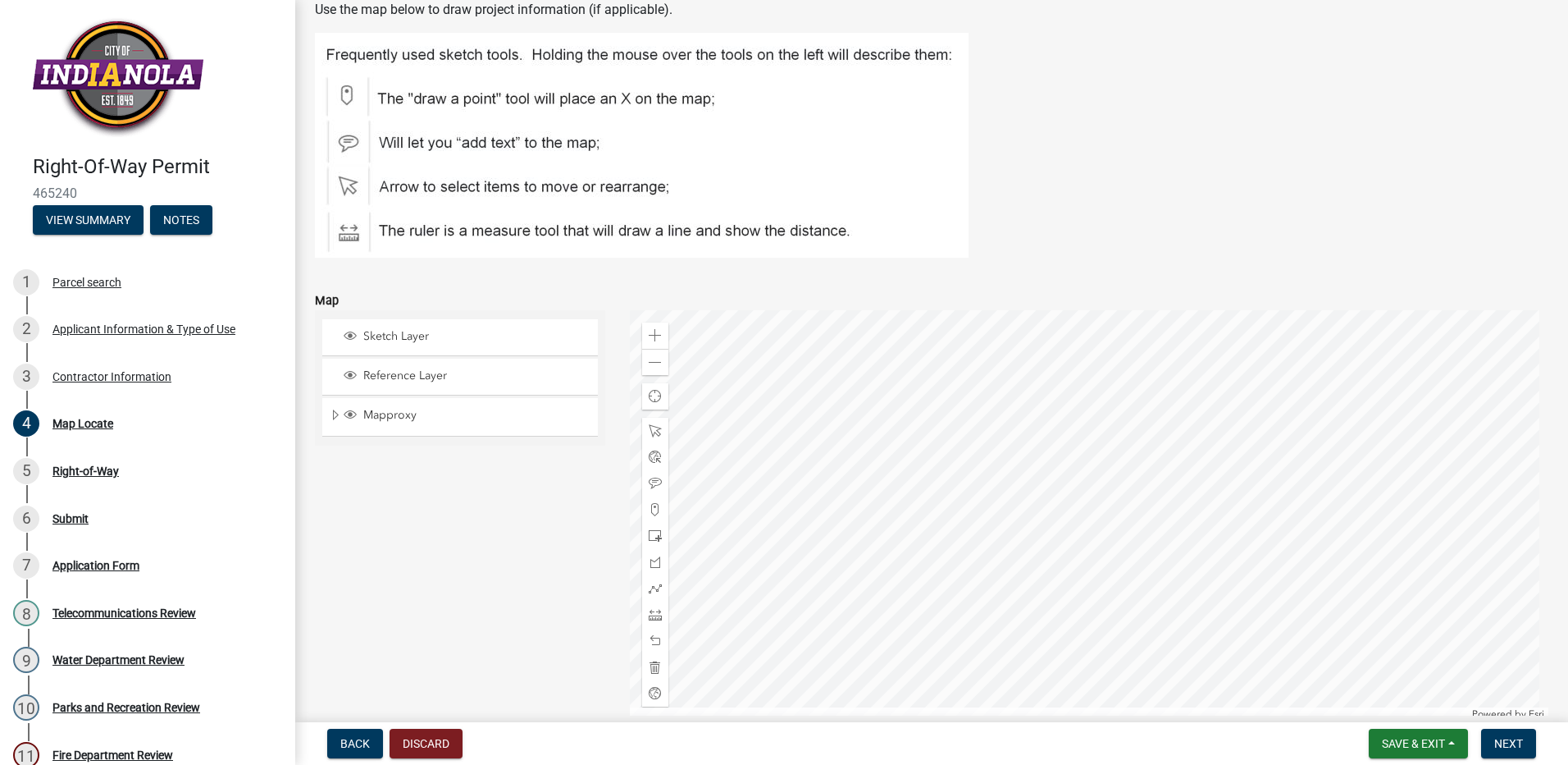
scroll to position [165, 0]
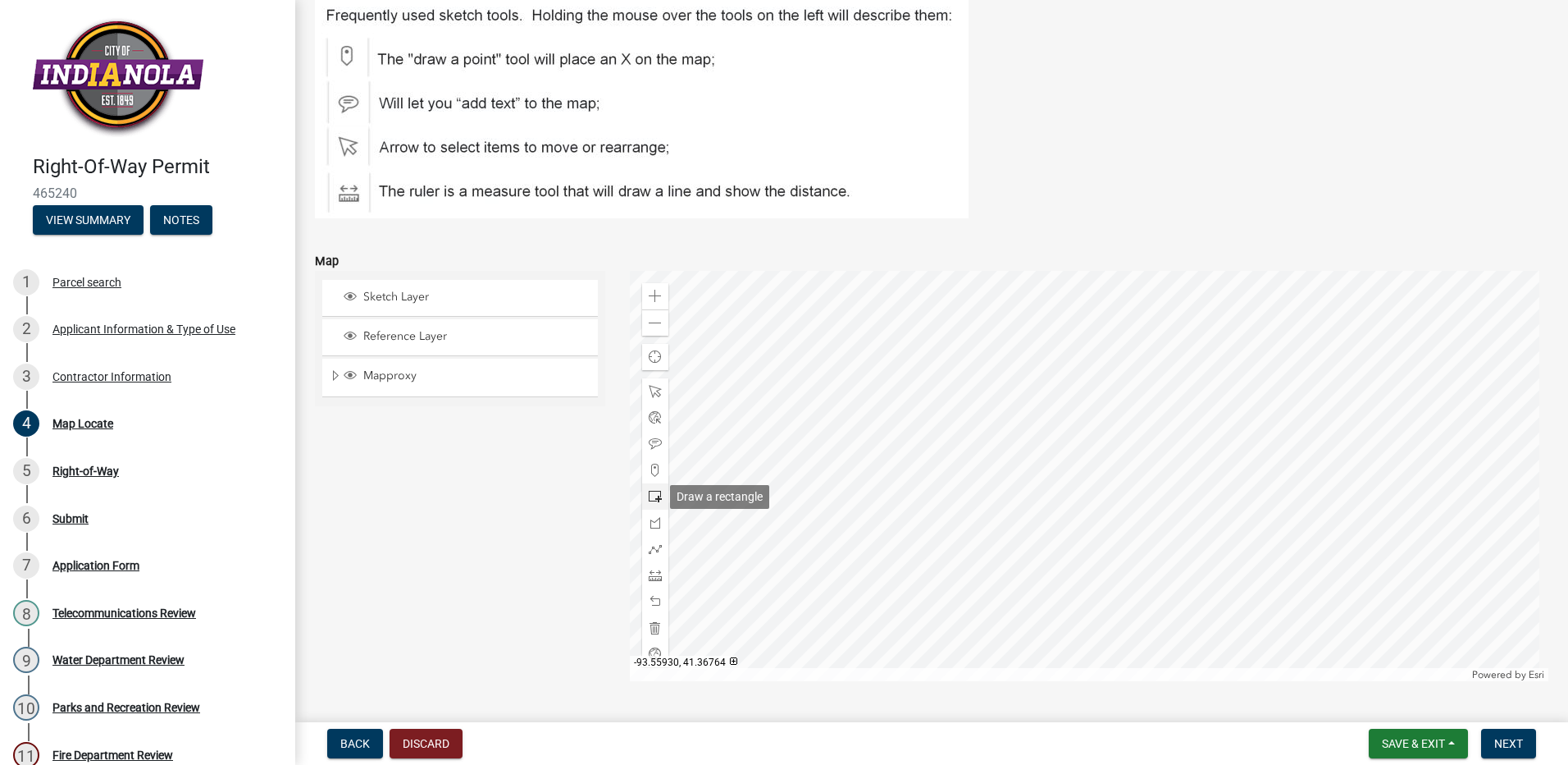
click at [650, 499] on span at bounding box center [655, 496] width 13 height 13
click at [1190, 589] on div at bounding box center [1089, 475] width 919 height 410
click at [1515, 745] on span "Next" at bounding box center [1508, 743] width 28 height 13
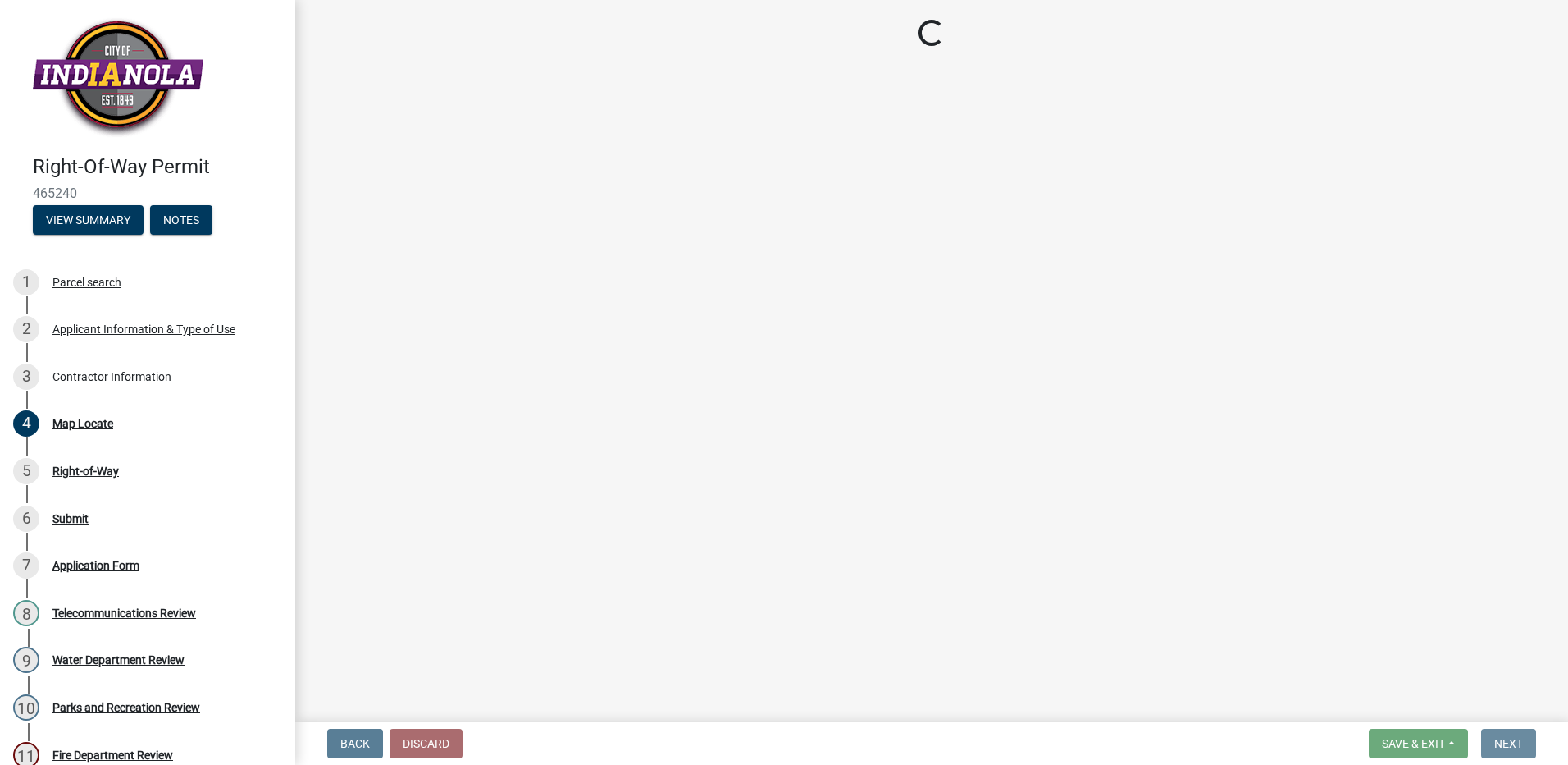
scroll to position [0, 0]
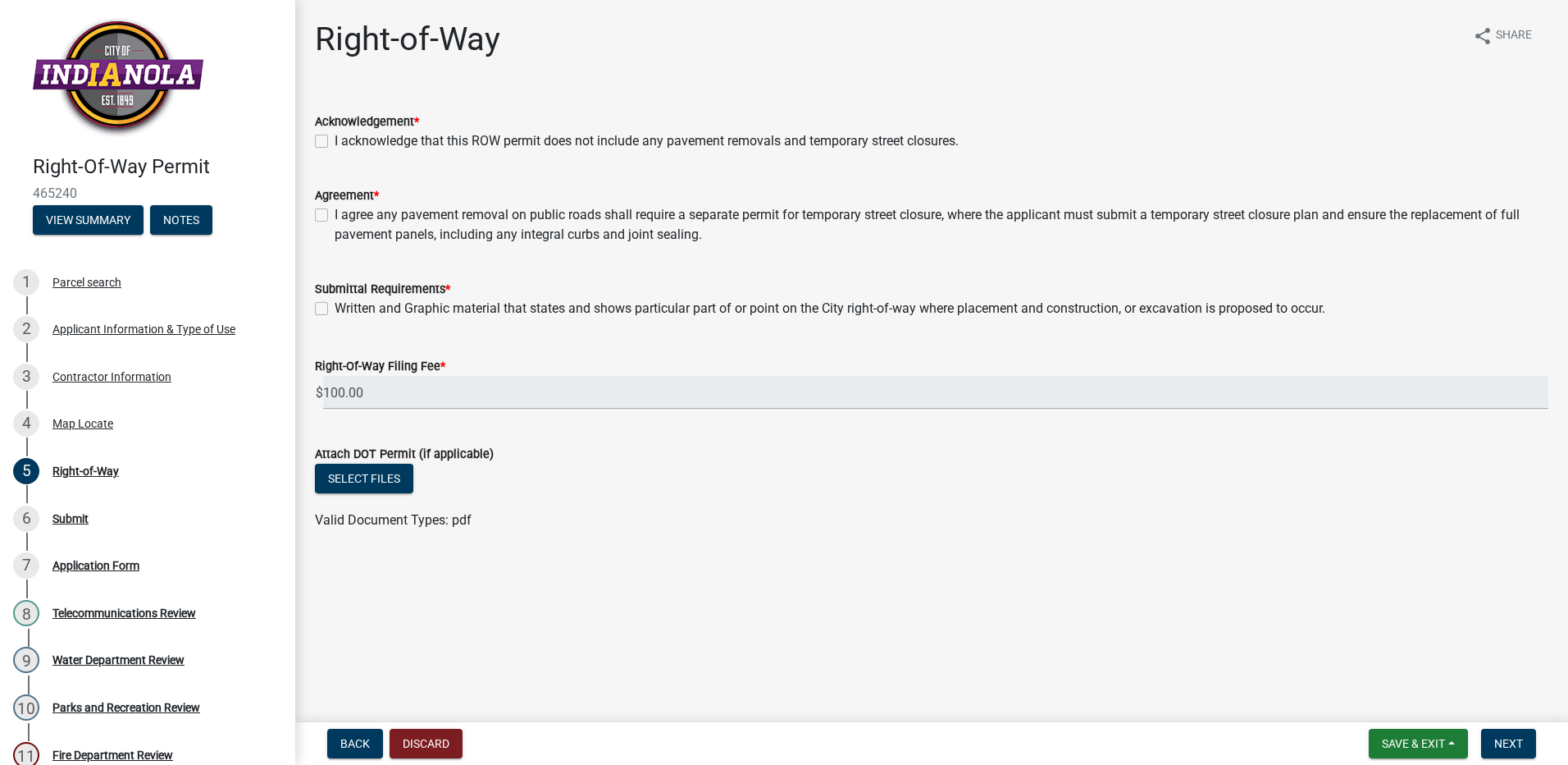
click at [323, 149] on div "I acknowledge that this ROW permit does not include any pavement removals and t…" at bounding box center [932, 142] width 1234 height 20
click at [334, 143] on label "I acknowledge that this ROW permit does not include any pavement removals and t…" at bounding box center [646, 142] width 624 height 20
click at [334, 142] on input "I acknowledge that this ROW permit does not include any pavement removals and t…" at bounding box center [340, 137] width 11 height 11
checkbox input "true"
click at [334, 217] on label "I agree any pavement removal on public roads shall require a separate permit fo…" at bounding box center [941, 224] width 1213 height 39
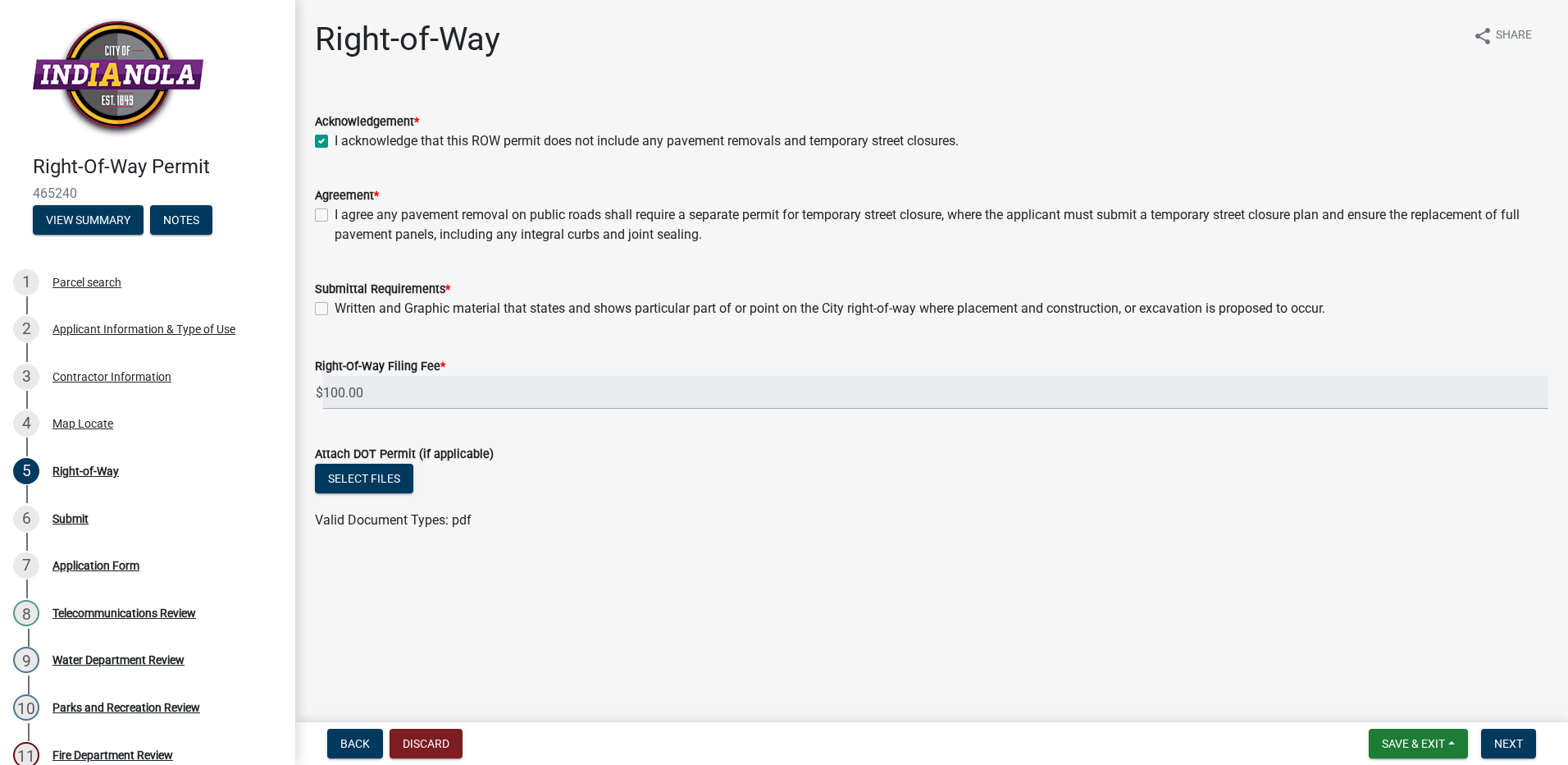
click at [334, 216] on input "I agree any pavement removal on public roads shall require a separate permit fo…" at bounding box center [340, 210] width 11 height 11
checkbox input "true"
click at [325, 318] on wm-data-entity-input "Submittal Requirements * Written and Graphic material that states and shows par…" at bounding box center [932, 296] width 1234 height 74
click at [334, 307] on label "Written and Graphic material that states and shows particular part of or point …" at bounding box center [830, 309] width 991 height 20
click at [334, 307] on input "Written and Graphic material that states and shows particular part of or point …" at bounding box center [340, 304] width 11 height 11
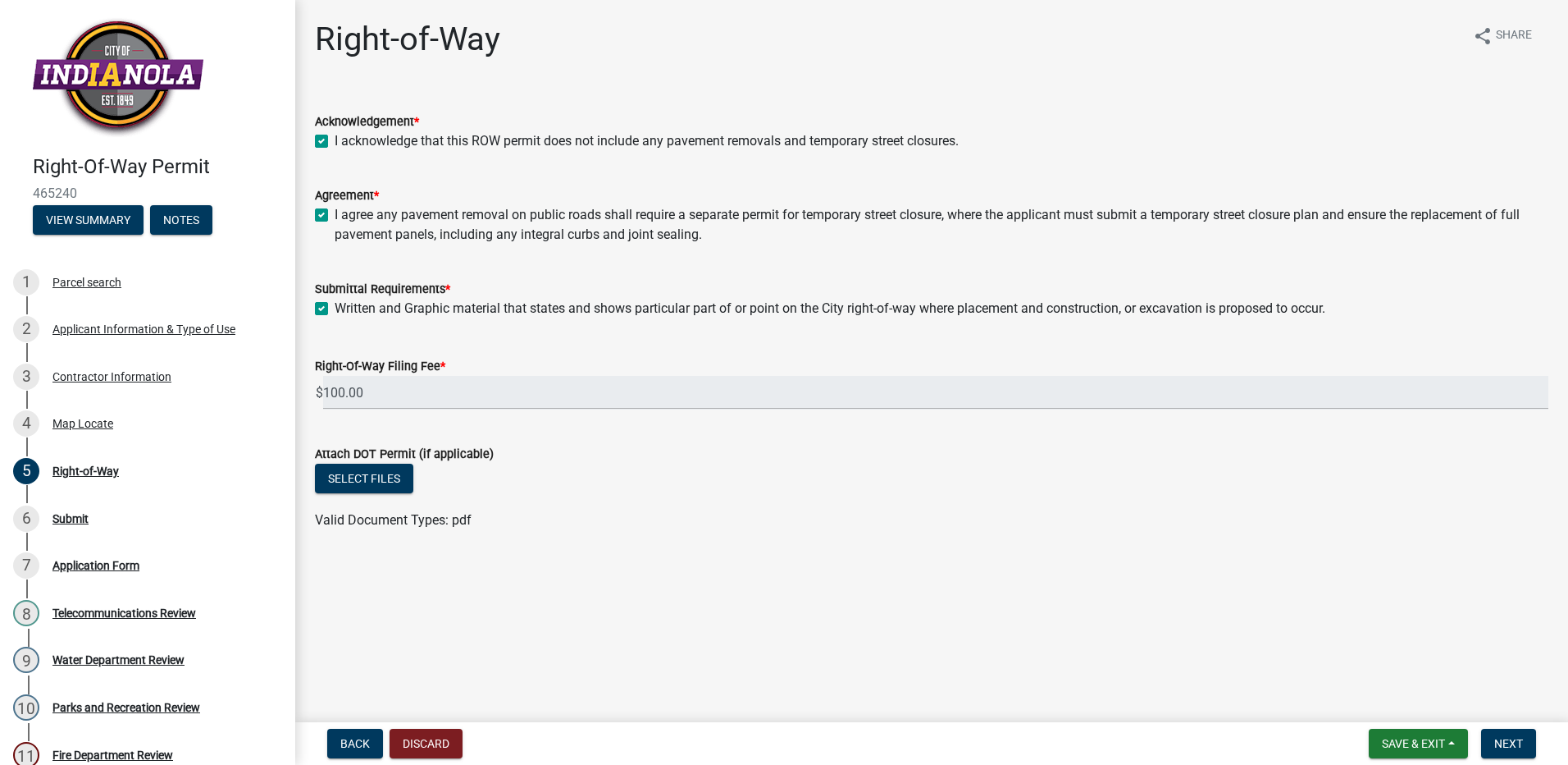
checkbox input "true"
click at [1528, 749] on button "Next" at bounding box center [1509, 743] width 55 height 29
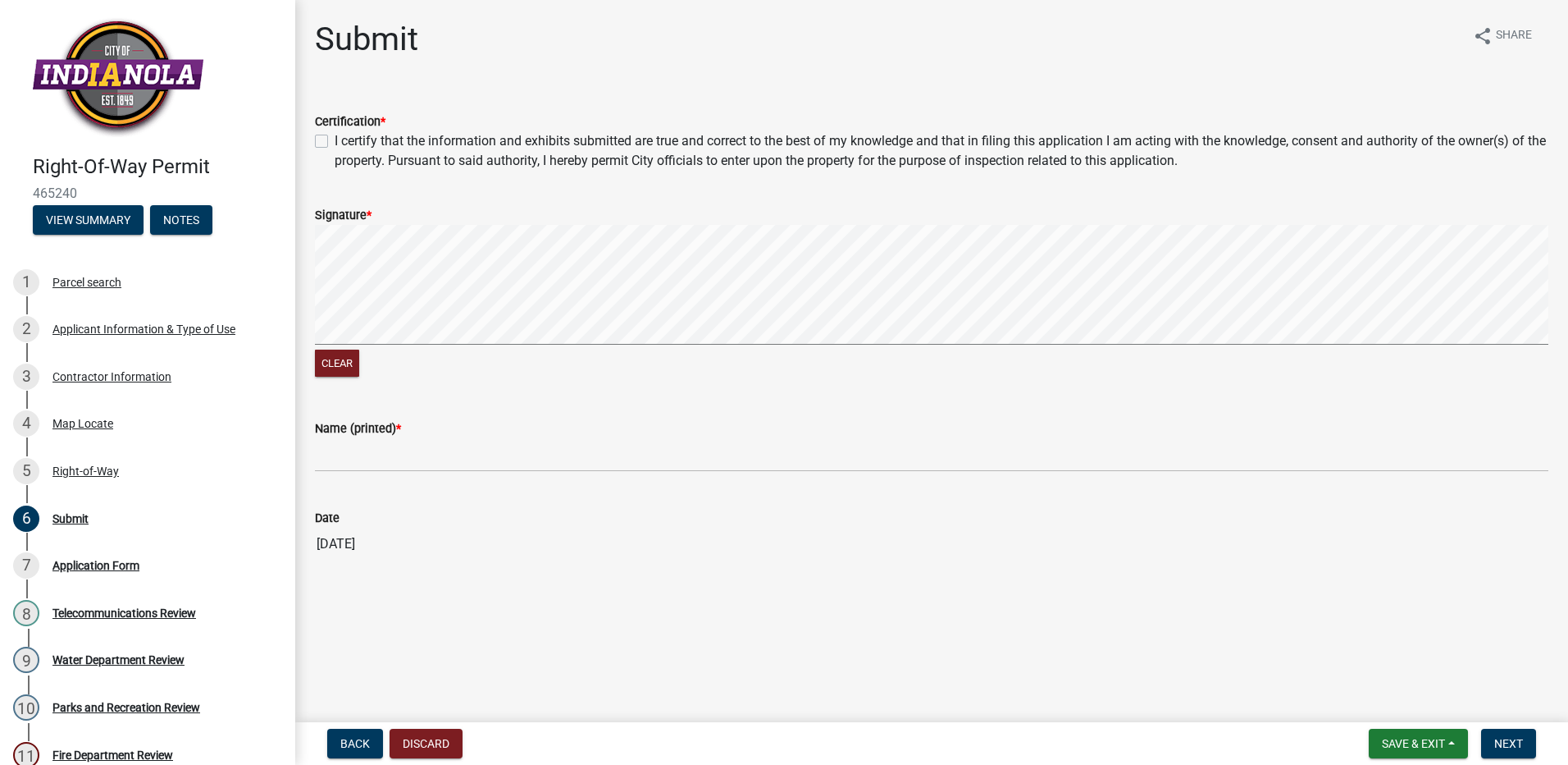
click at [334, 145] on label "I certify that the information and exhibits submitted are true and correct to t…" at bounding box center [941, 151] width 1213 height 39
click at [334, 142] on input "I certify that the information and exhibits submitted are true and correct to t…" at bounding box center [340, 137] width 11 height 11
checkbox input "true"
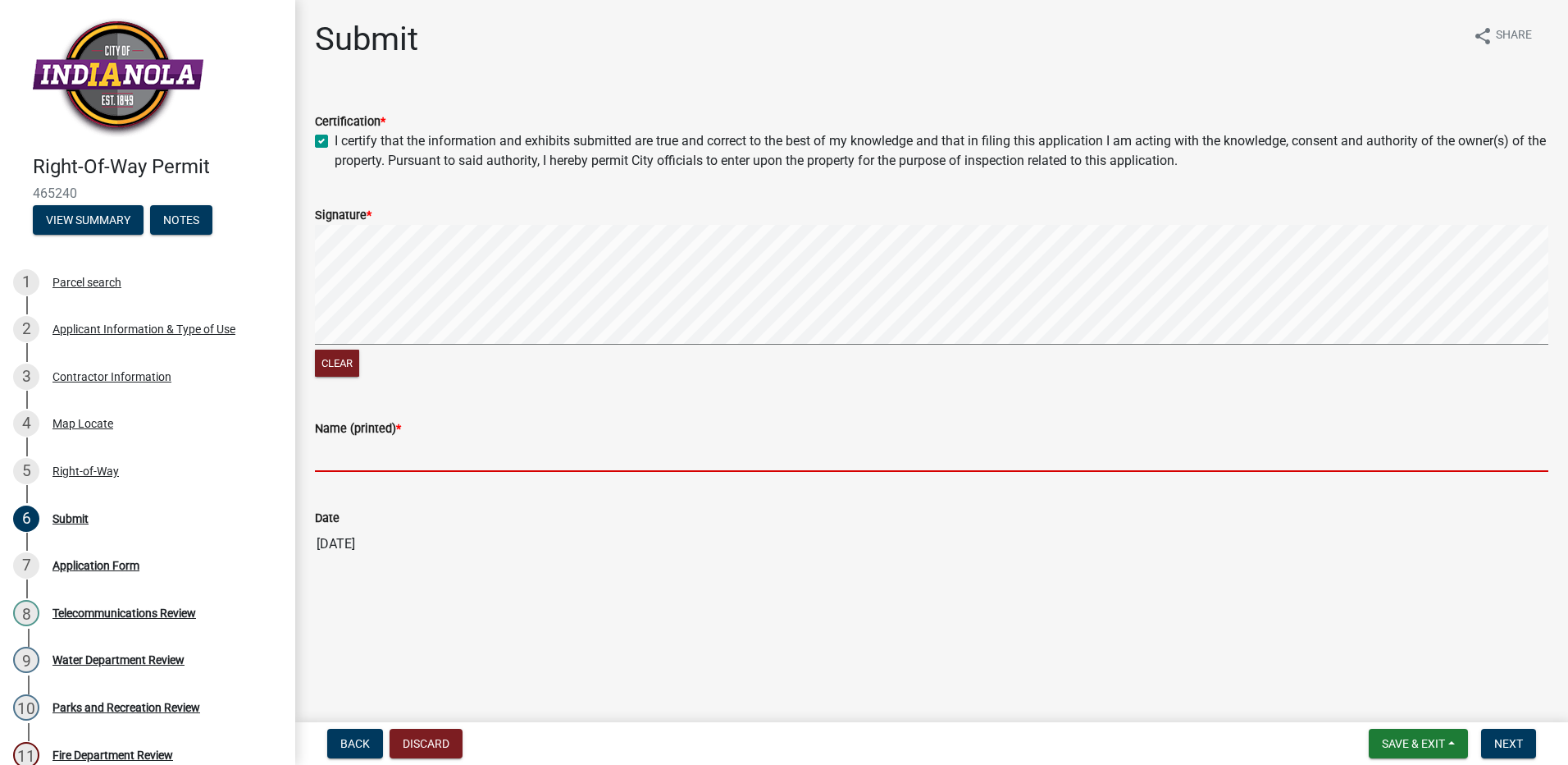
click at [363, 458] on input "Name (printed) *" at bounding box center [932, 454] width 1234 height 34
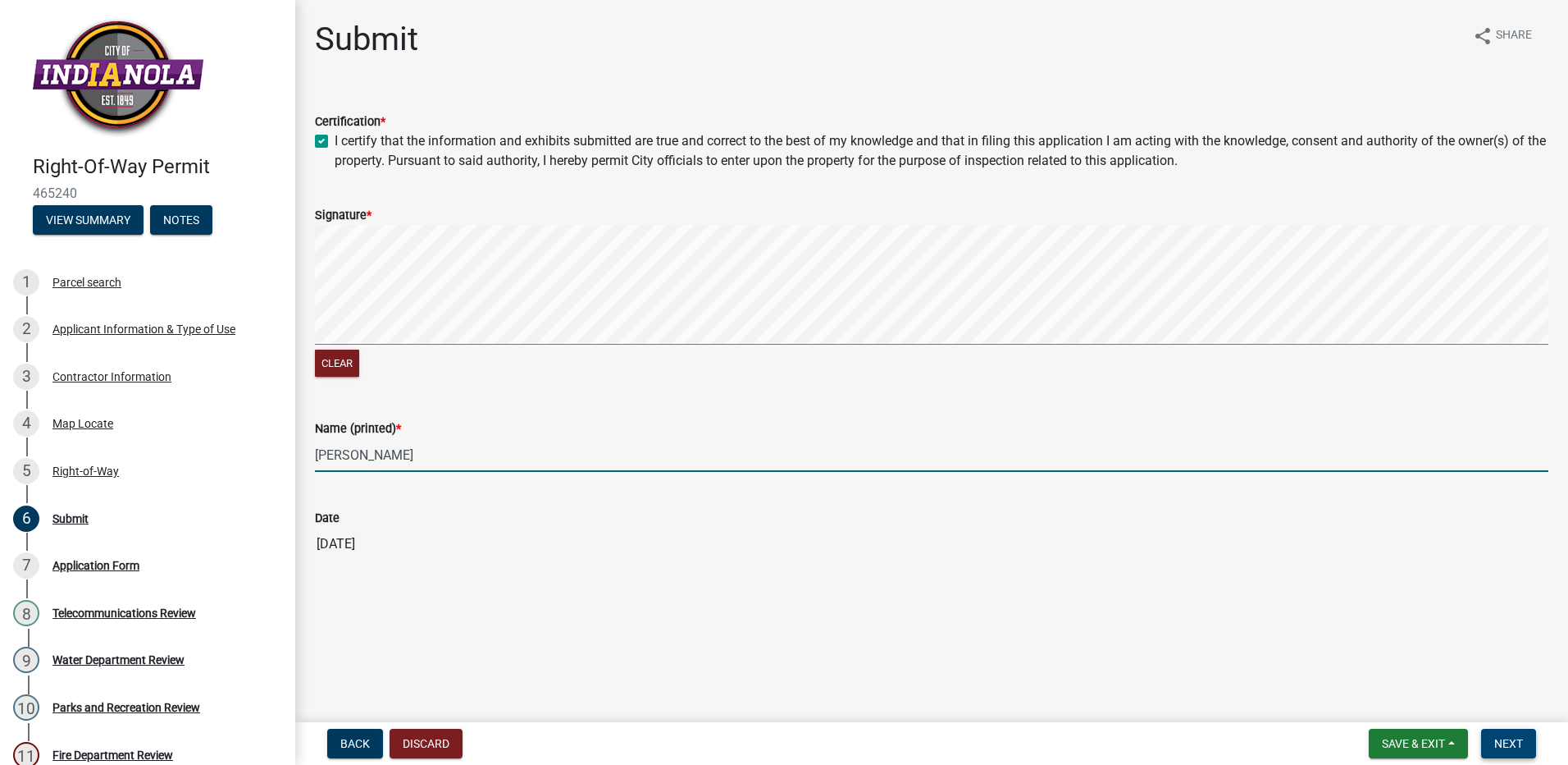
type input "[PERSON_NAME]"
click at [1518, 741] on span "Next" at bounding box center [1508, 743] width 28 height 13
